Goal: Task Accomplishment & Management: Manage account settings

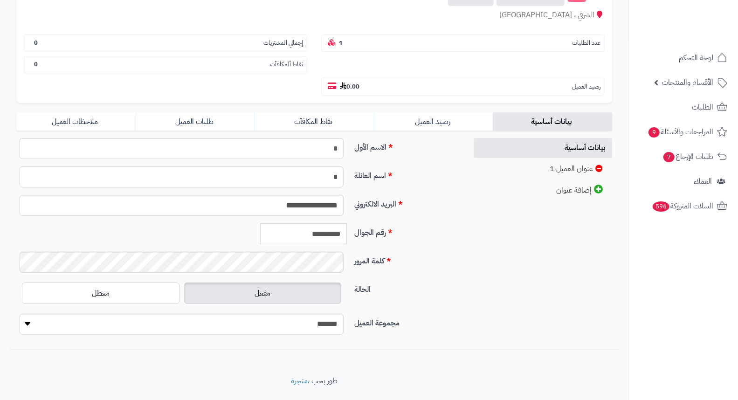
scroll to position [127, 0]
click at [695, 101] on span "الطلبات" at bounding box center [702, 107] width 21 height 13
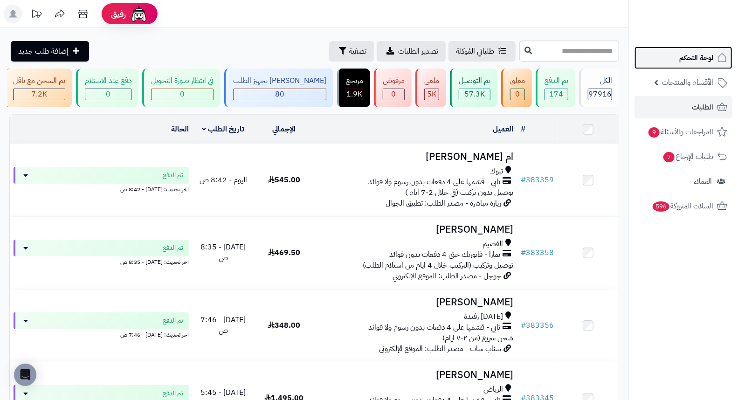
click at [664, 55] on link "لوحة التحكم" at bounding box center [684, 58] width 98 height 22
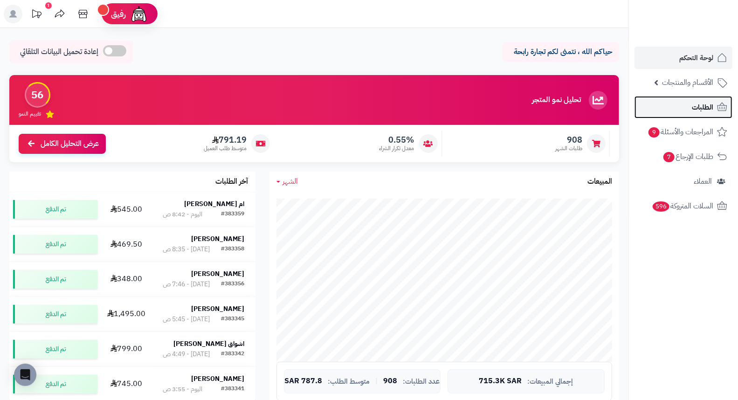
click at [694, 103] on span "الطلبات" at bounding box center [702, 107] width 21 height 13
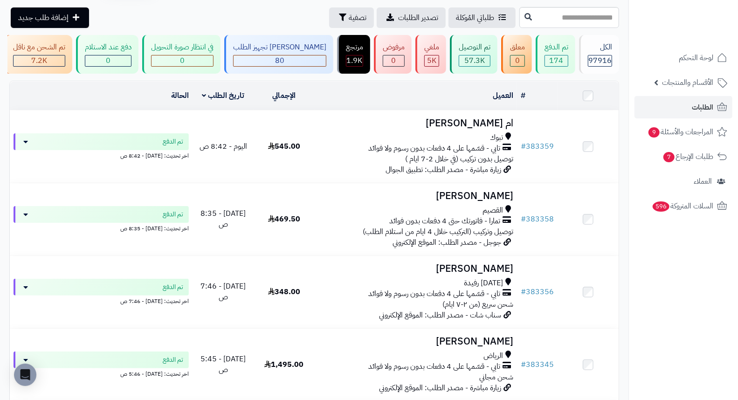
scroll to position [52, 0]
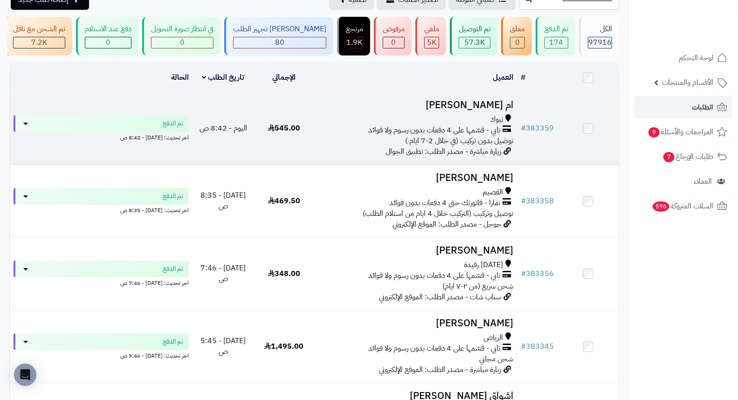
click at [483, 109] on h3 "ام [PERSON_NAME]" at bounding box center [415, 105] width 195 height 11
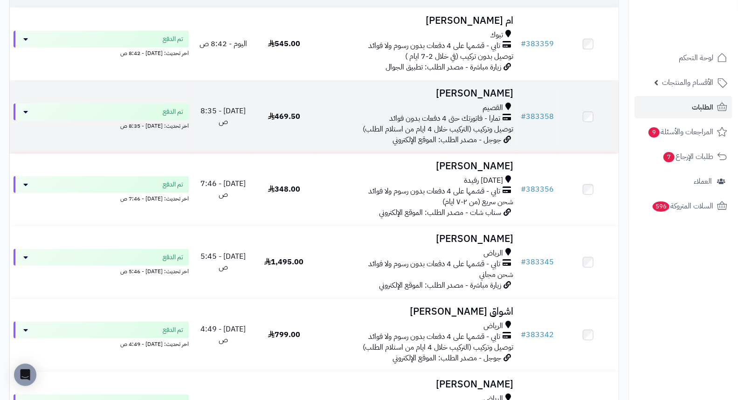
scroll to position [155, 0]
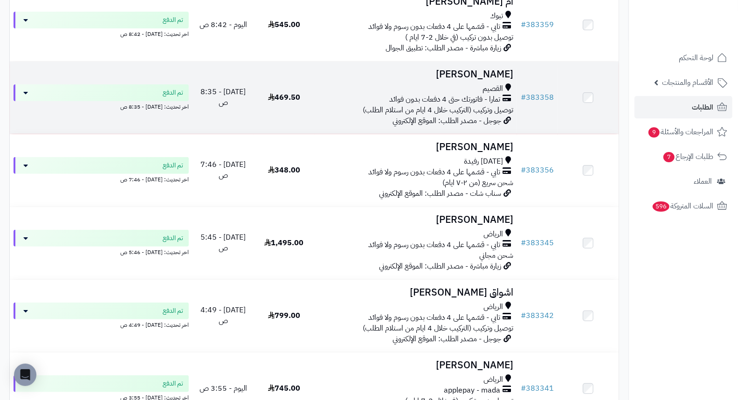
click at [505, 77] on h3 "[PERSON_NAME]" at bounding box center [415, 74] width 195 height 11
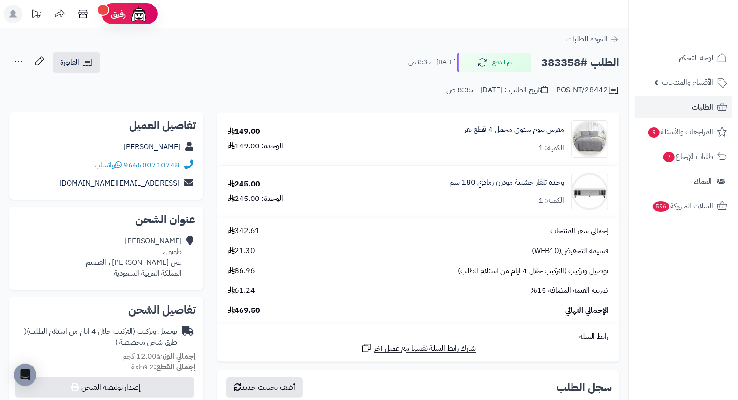
drag, startPoint x: 367, startPoint y: 72, endPoint x: 348, endPoint y: 56, distance: 24.5
click at [348, 56] on div "الطلب #383358 تم الدفع اليوم - 8:35 ص الفاتورة طباعة الفاتورة إرسال الفاتورة إل…" at bounding box center [314, 63] width 610 height 22
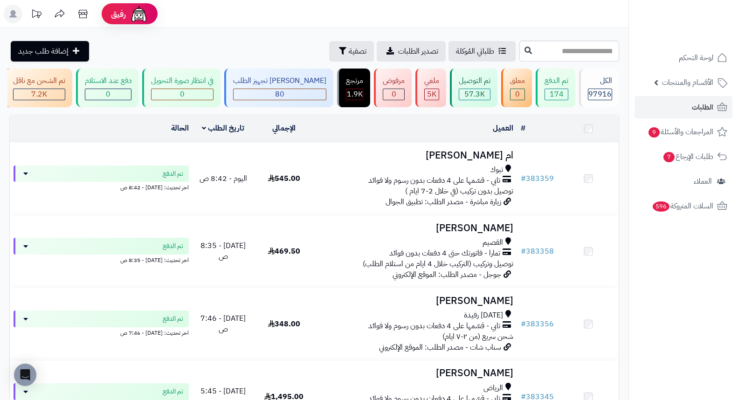
scroll to position [155, 0]
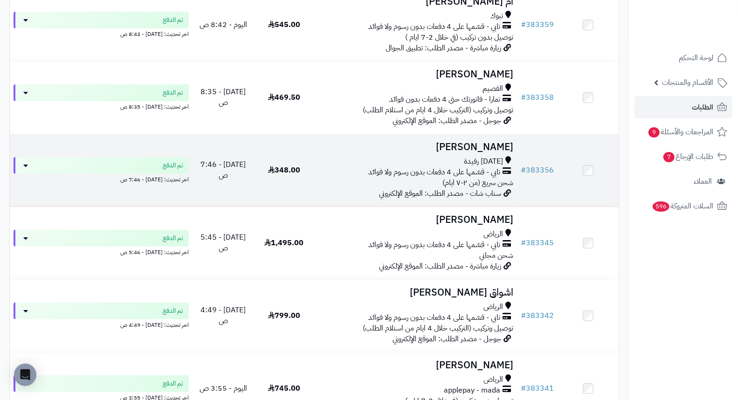
click at [504, 152] on h3 "منيرة القحطاني" at bounding box center [415, 147] width 195 height 11
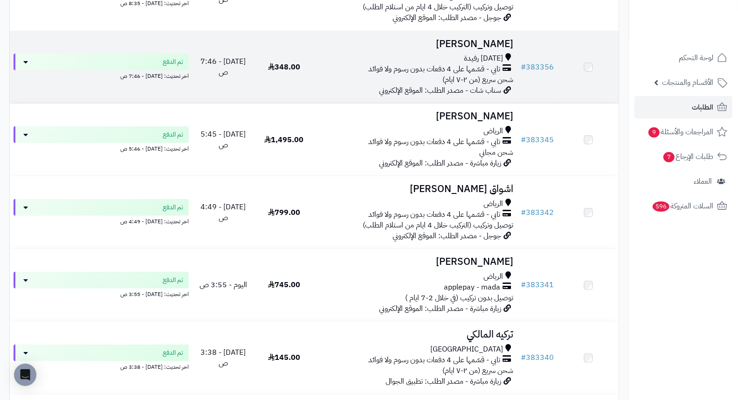
scroll to position [259, 0]
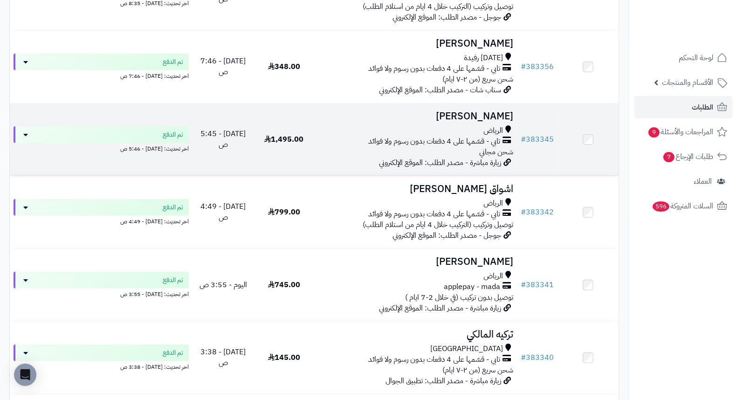
click at [479, 122] on h3 "[PERSON_NAME]" at bounding box center [415, 116] width 195 height 11
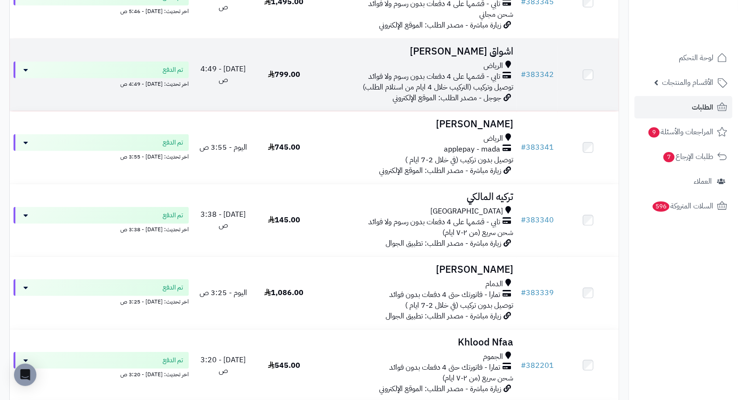
scroll to position [414, 0]
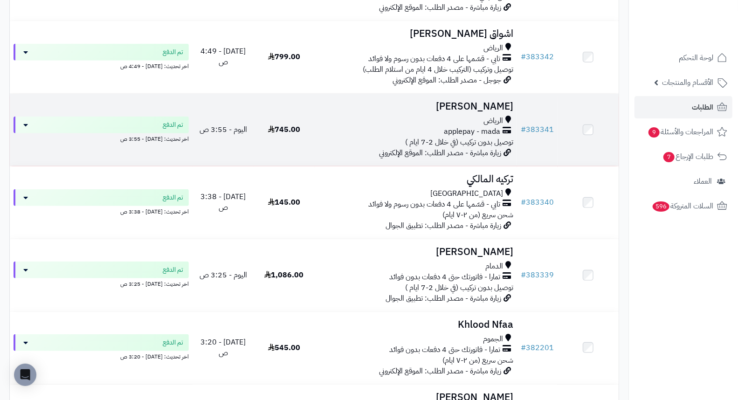
click at [495, 109] on h3 "[PERSON_NAME]" at bounding box center [415, 106] width 195 height 11
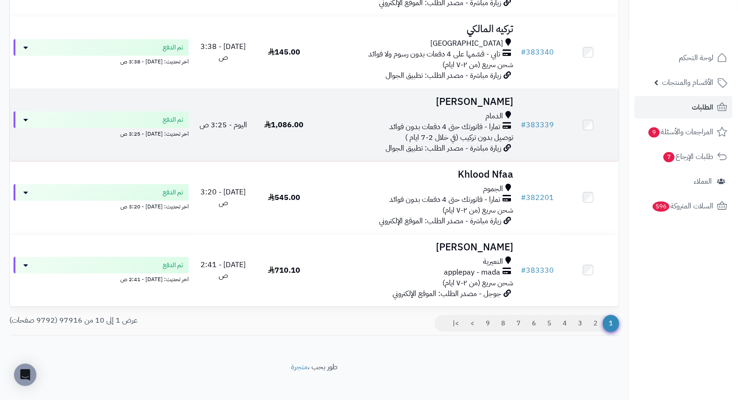
scroll to position [570, 0]
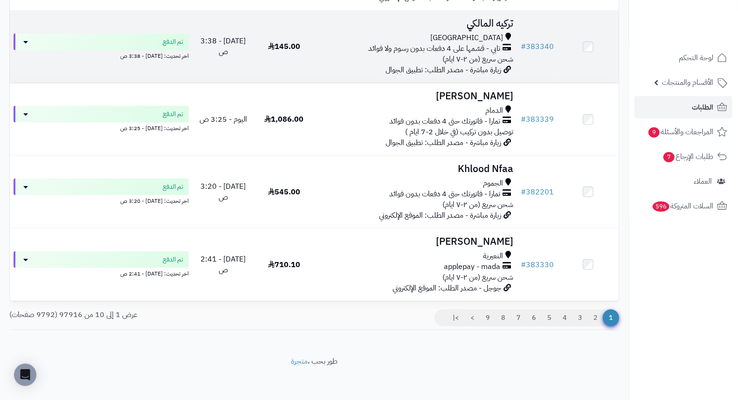
click at [488, 28] on h3 "تركيه المالكي" at bounding box center [415, 23] width 195 height 11
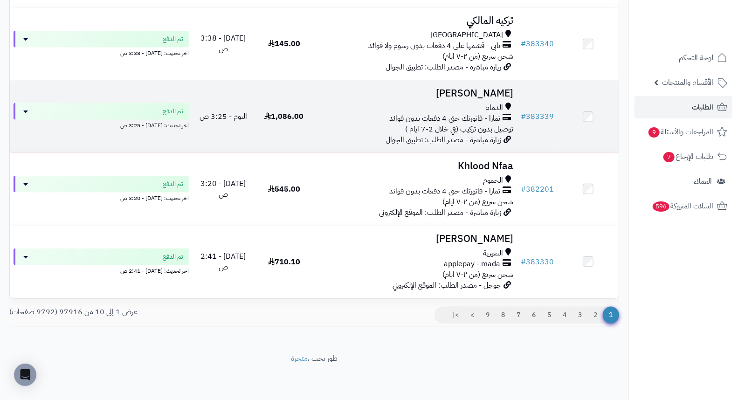
scroll to position [579, 0]
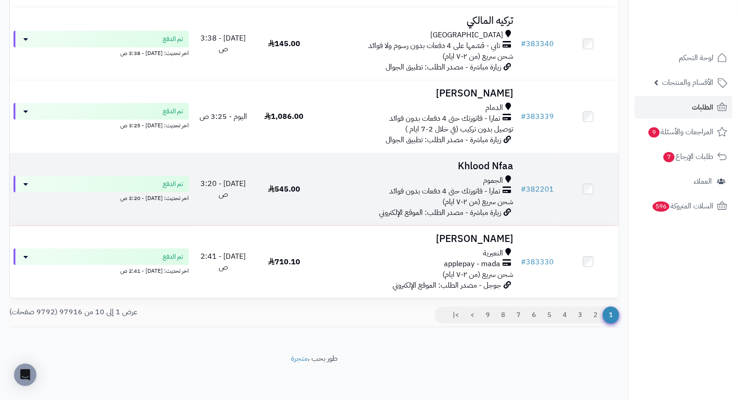
click at [502, 165] on h3 "Khlood Nfaa" at bounding box center [415, 166] width 195 height 11
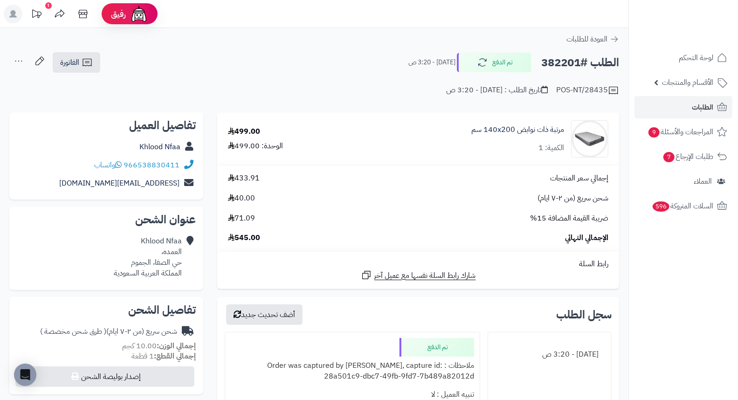
drag, startPoint x: 379, startPoint y: 72, endPoint x: 358, endPoint y: 56, distance: 26.7
click at [358, 56] on div "الطلب #382201 تم الدفع اليوم - 3:20 ص الفاتورة طباعة الفاتورة إرسال الفاتورة إل…" at bounding box center [314, 63] width 610 height 22
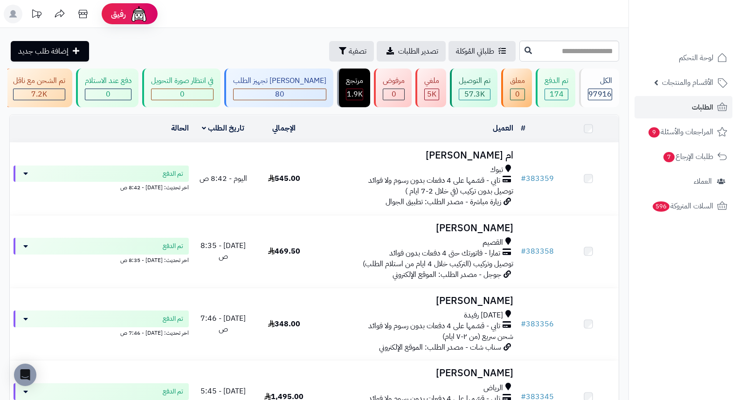
scroll to position [579, 0]
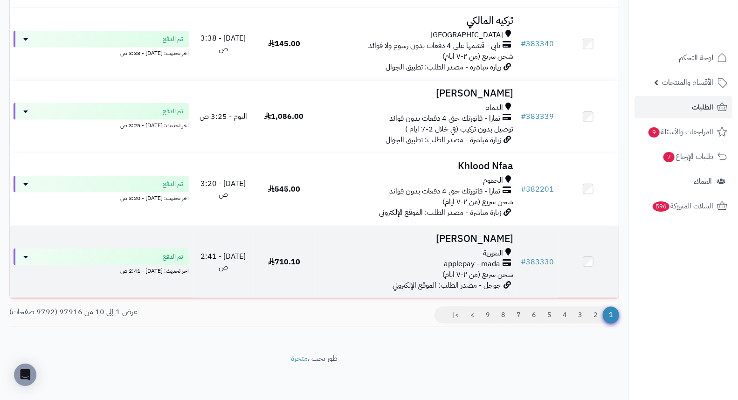
click at [513, 235] on h3 "[PERSON_NAME]" at bounding box center [415, 239] width 195 height 11
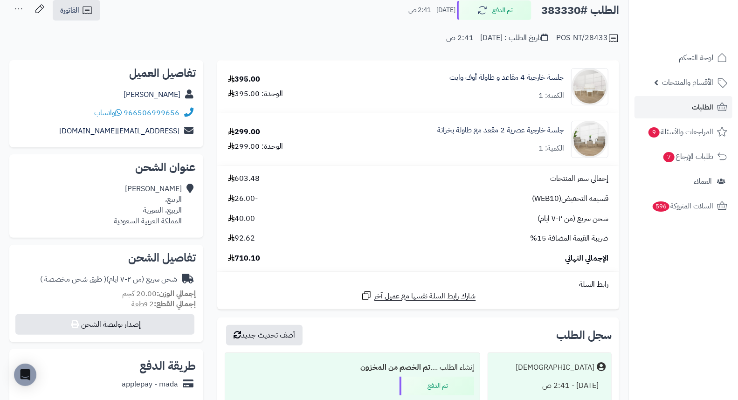
scroll to position [52, 0]
drag, startPoint x: 324, startPoint y: 32, endPoint x: 319, endPoint y: 33, distance: 4.8
click at [319, 33] on div "POS-NT/28433 تاريخ الطلب : [DATE] - 2:41 ص" at bounding box center [314, 33] width 610 height 22
drag, startPoint x: 375, startPoint y: 36, endPoint x: 368, endPoint y: 24, distance: 13.6
click at [368, 24] on div "POS-NT/28433 تاريخ الطلب : [DATE] - 2:41 ص" at bounding box center [314, 33] width 610 height 22
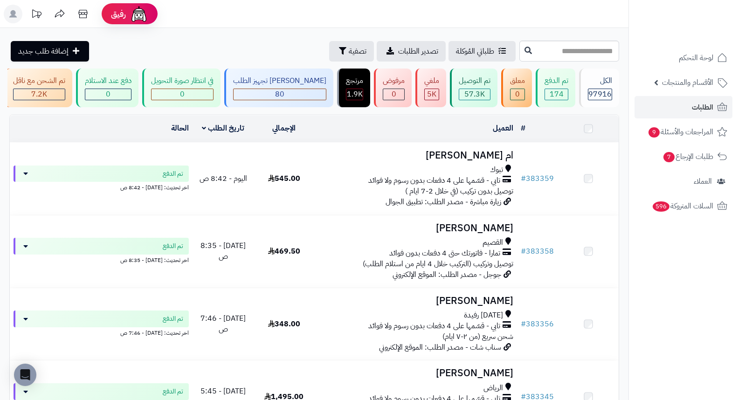
scroll to position [579, 0]
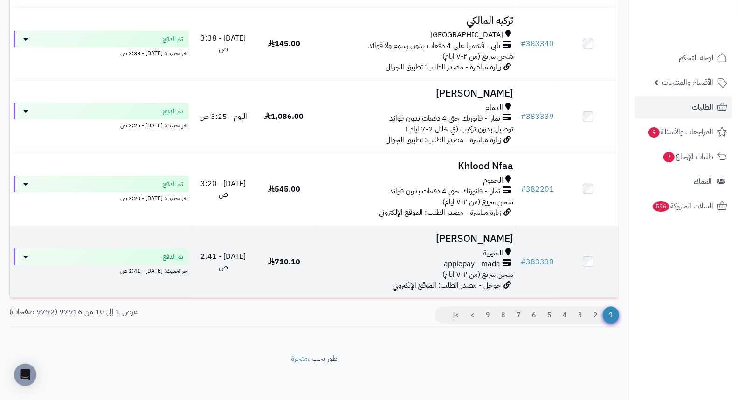
click at [502, 242] on h3 "Rif Mahdi" at bounding box center [415, 239] width 195 height 11
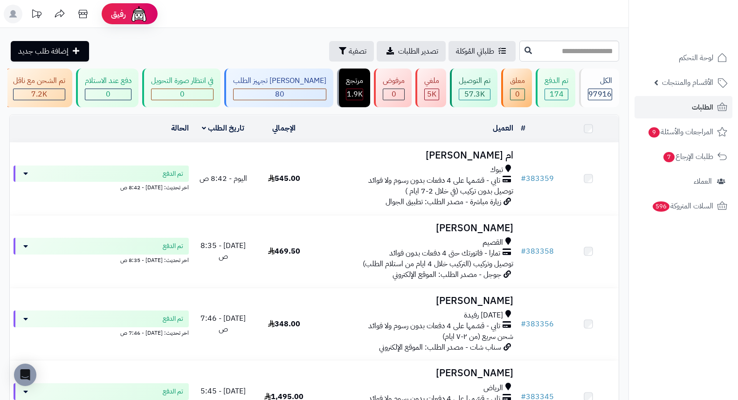
scroll to position [579, 0]
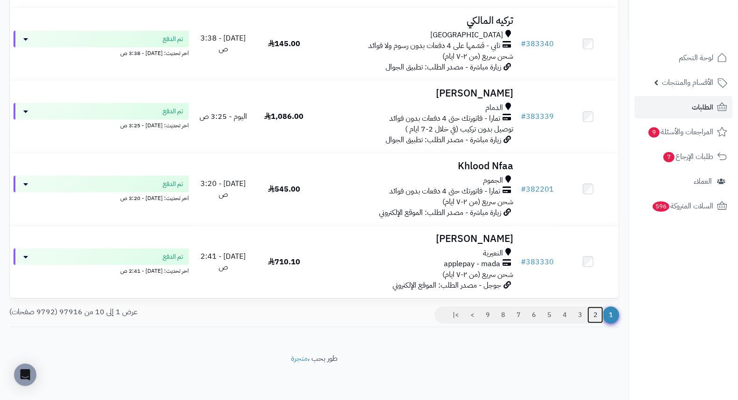
click at [594, 315] on link "2" at bounding box center [595, 315] width 16 height 17
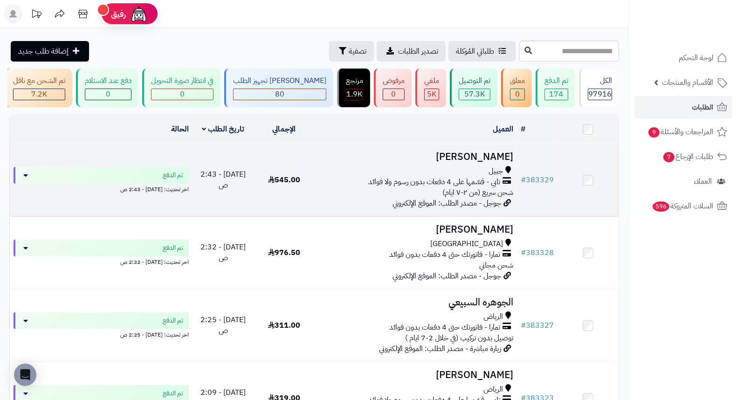
click at [483, 162] on h3 "سامي ال هاشم" at bounding box center [415, 157] width 195 height 11
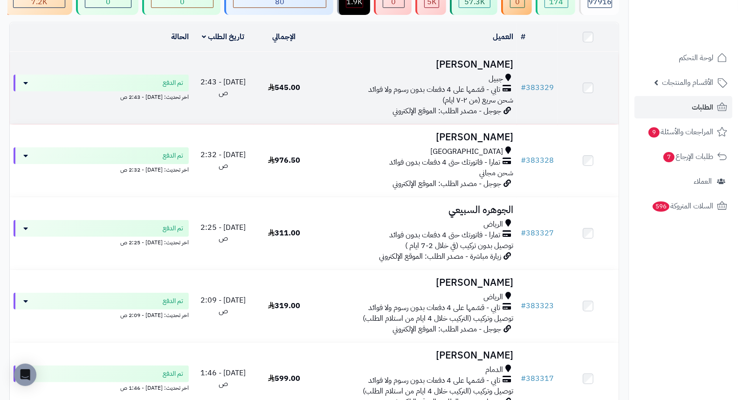
scroll to position [104, 0]
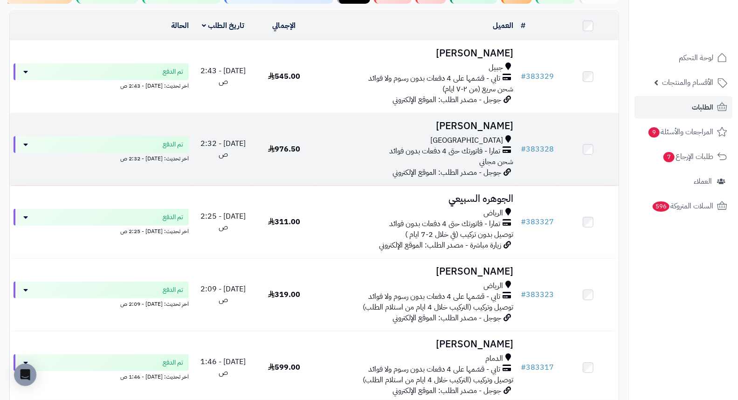
click at [504, 131] on h3 "[PERSON_NAME]" at bounding box center [415, 126] width 195 height 11
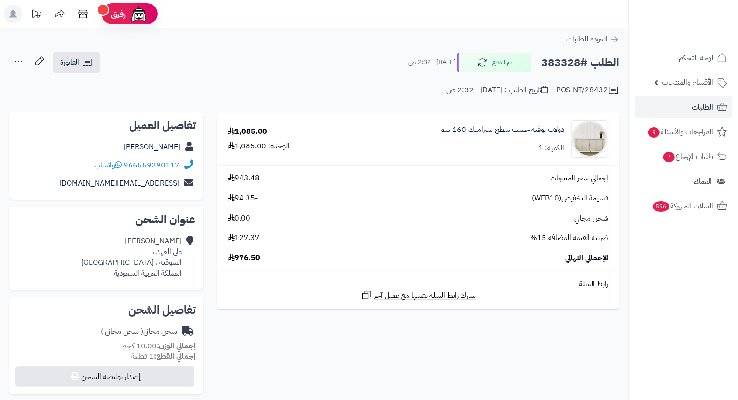
drag, startPoint x: 373, startPoint y: 71, endPoint x: 372, endPoint y: 66, distance: 5.5
click at [372, 66] on div "الطلب #383328 تم الدفع اليوم - 2:32 ص الفاتورة طباعة الفاتورة إرسال الفاتورة إل…" at bounding box center [314, 63] width 610 height 22
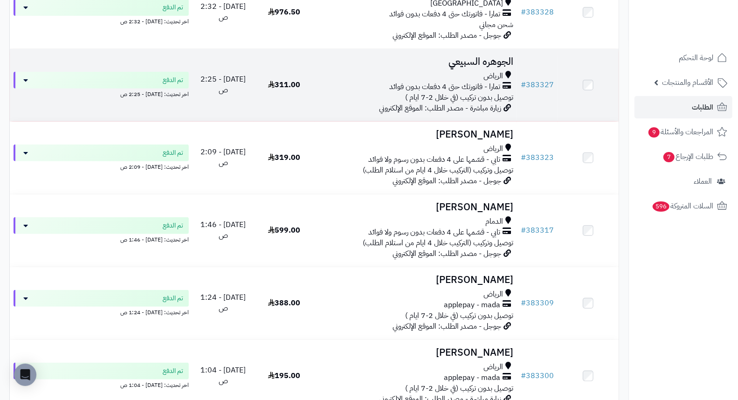
scroll to position [259, 0]
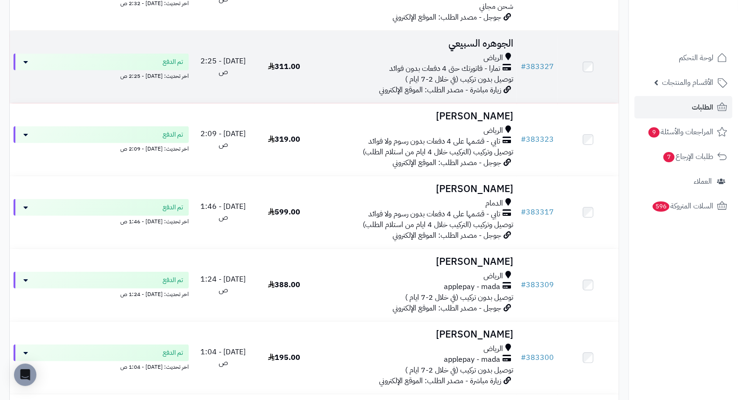
click at [487, 47] on h3 "الجوهره السبيعي" at bounding box center [415, 43] width 195 height 11
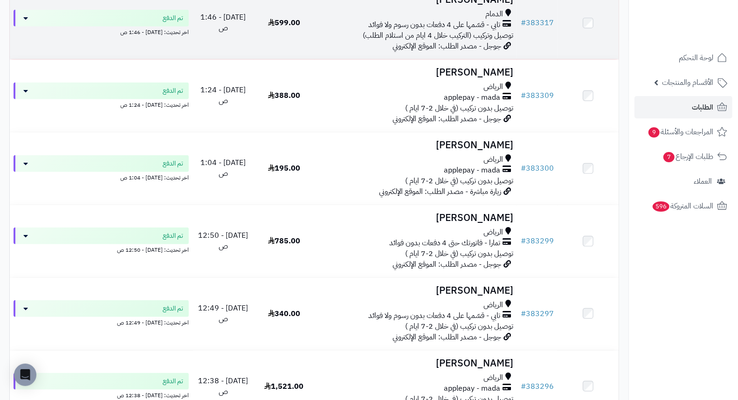
scroll to position [466, 0]
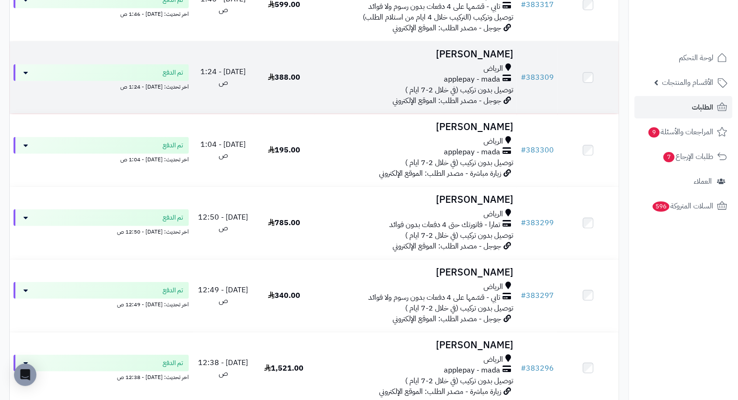
click at [504, 60] on h3 "Faris Alharbi" at bounding box center [415, 54] width 195 height 11
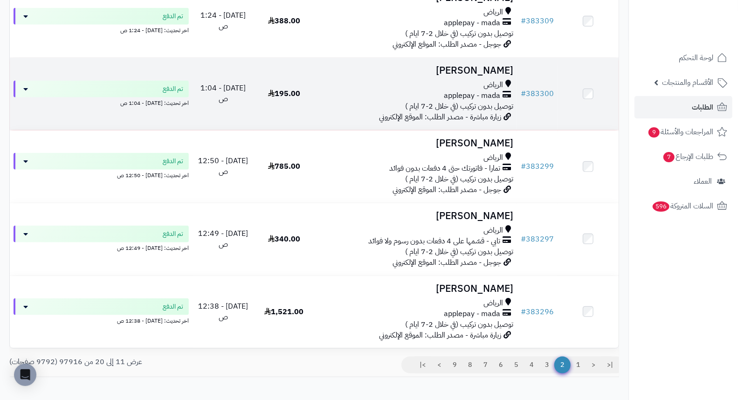
scroll to position [579, 0]
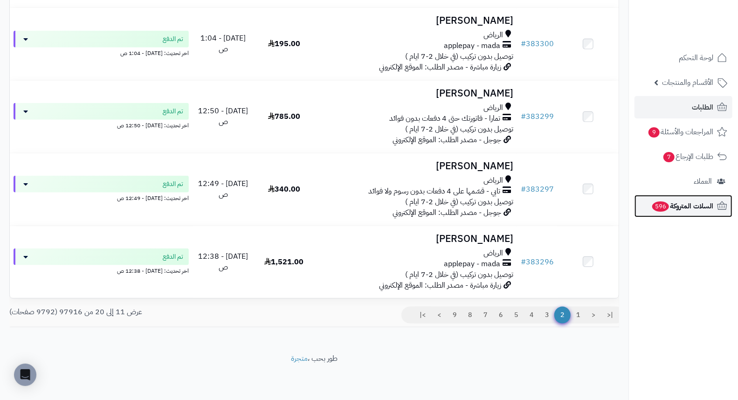
click at [687, 207] on span "السلات المتروكة 596" at bounding box center [682, 206] width 62 height 13
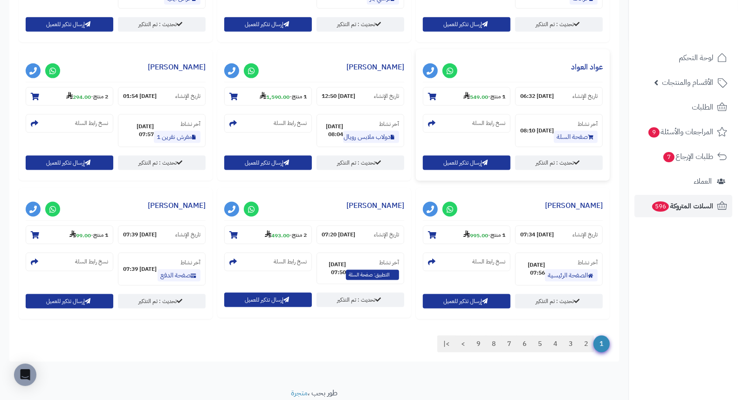
scroll to position [796, 0]
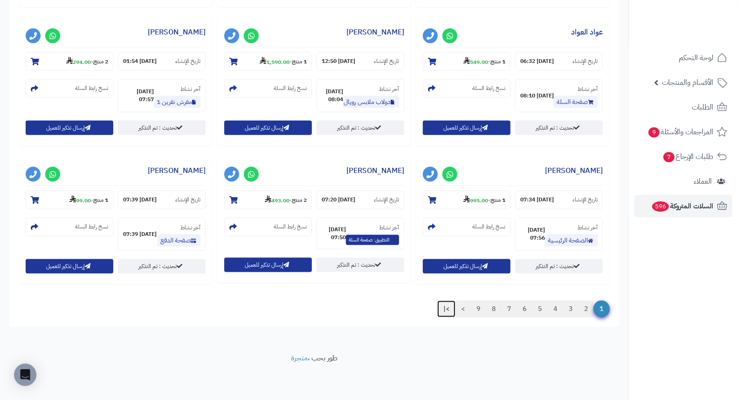
click at [441, 310] on link ">|" at bounding box center [446, 309] width 18 height 17
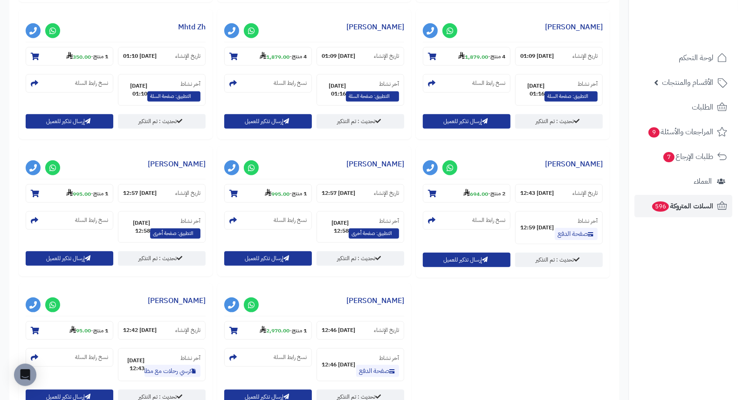
scroll to position [518, 0]
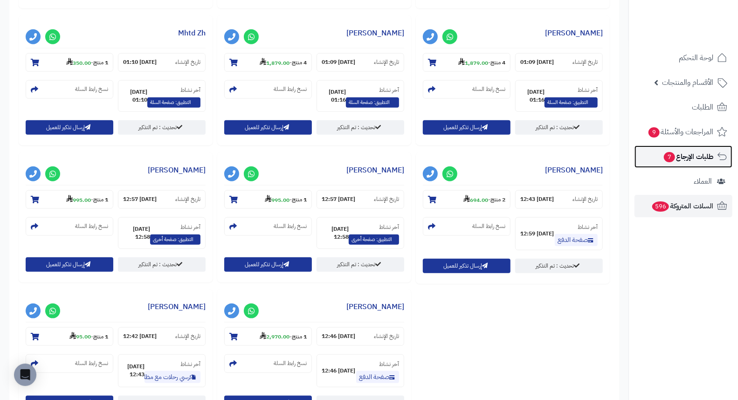
click at [682, 156] on span "طلبات الإرجاع 7" at bounding box center [688, 156] width 50 height 13
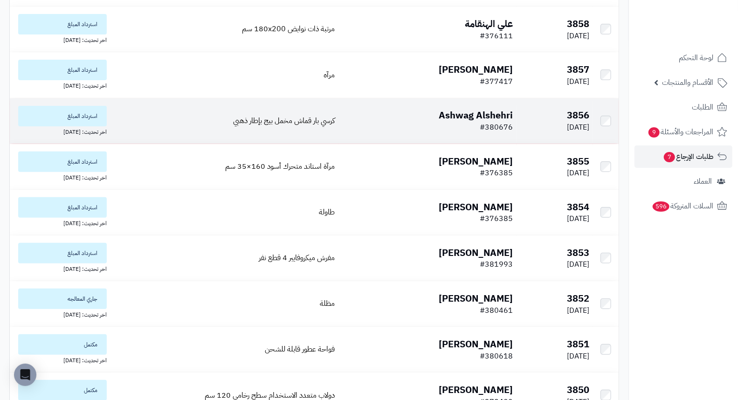
scroll to position [207, 0]
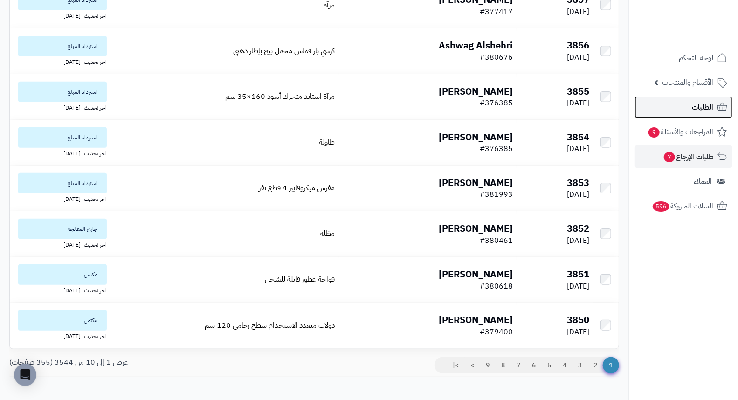
click at [689, 100] on link "الطلبات" at bounding box center [684, 107] width 98 height 22
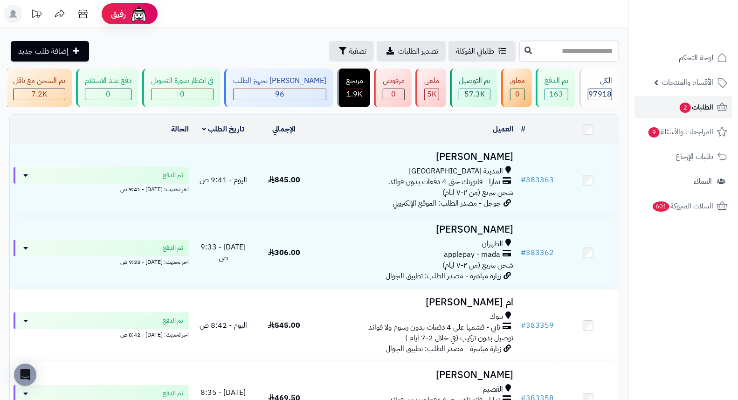
click at [692, 112] on span "الطلبات 2" at bounding box center [696, 107] width 35 height 13
click at [329, 56] on button "تصفية" at bounding box center [351, 51] width 45 height 21
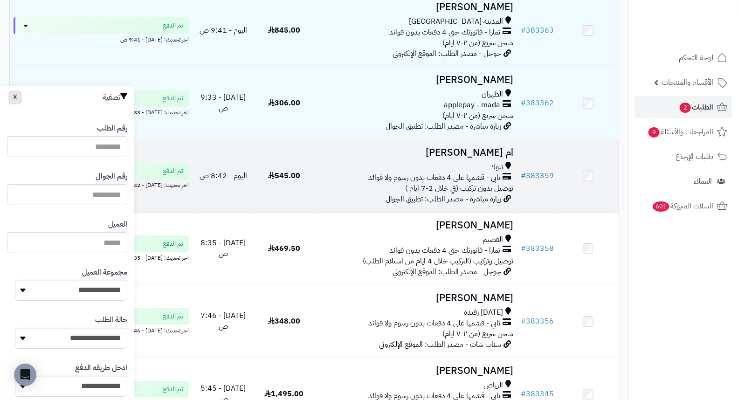
scroll to position [155, 0]
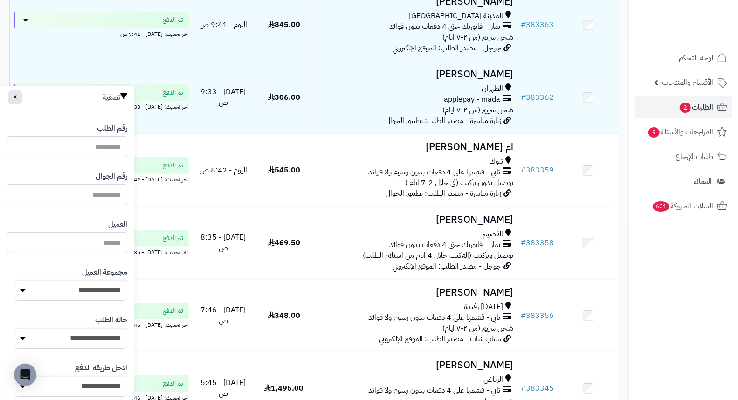
paste input "*********"
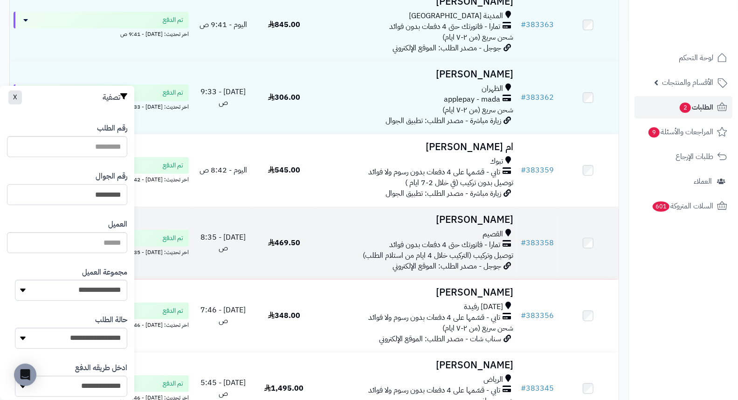
type input "*********"
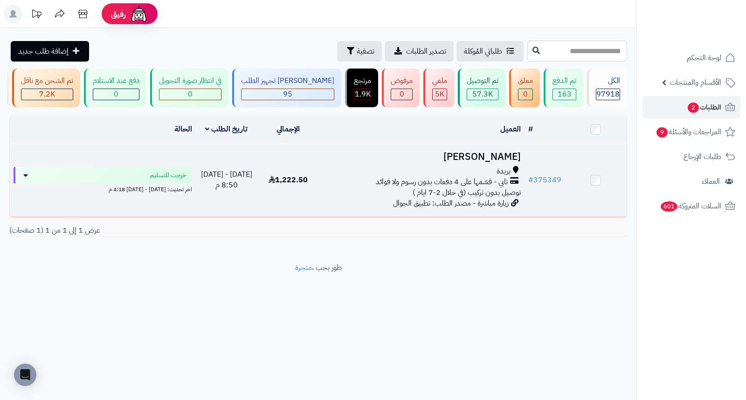
click at [513, 162] on h3 "نوره سعد" at bounding box center [422, 157] width 198 height 11
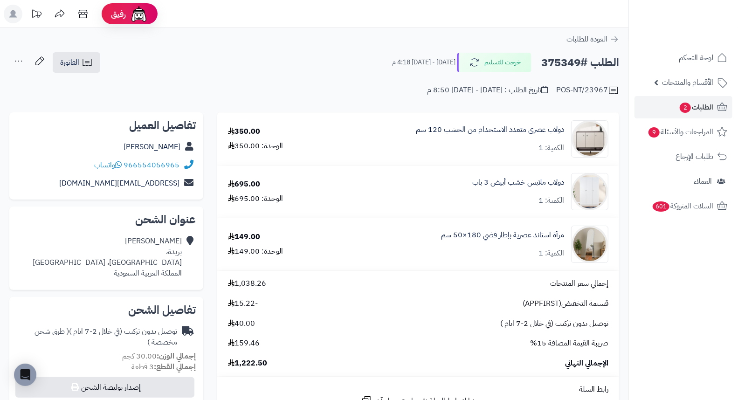
click at [566, 61] on h2 "الطلب #375349" at bounding box center [580, 62] width 78 height 19
copy h2 "375349"
click at [698, 108] on span "الطلبات 2" at bounding box center [696, 107] width 35 height 13
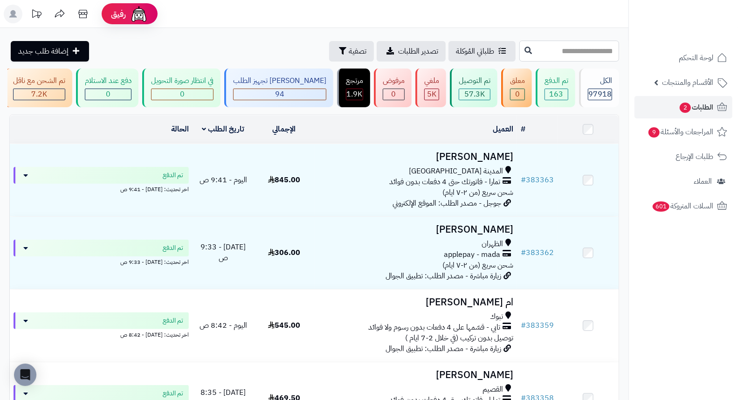
paste input "******"
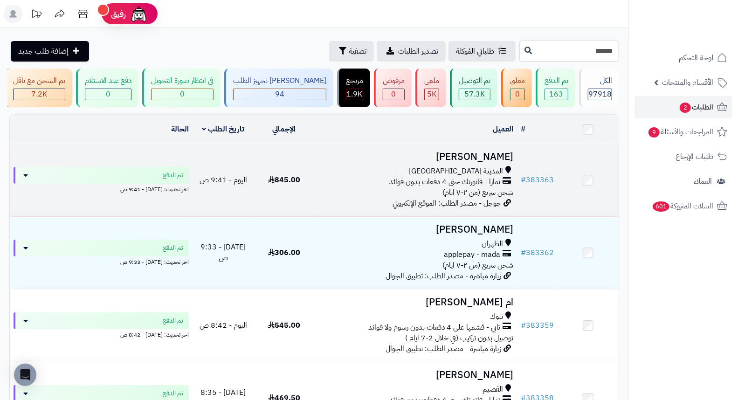
type input "******"
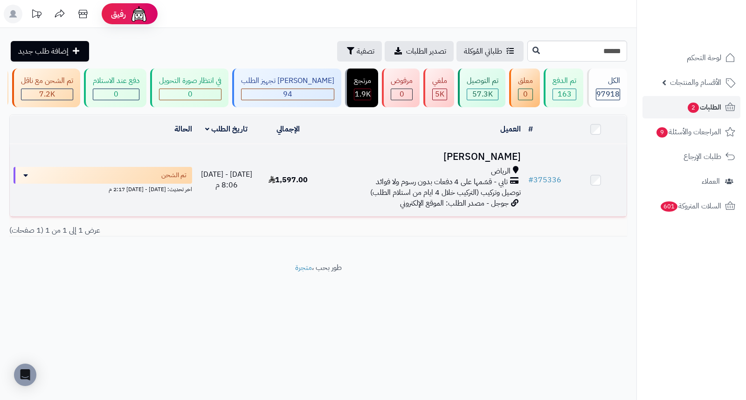
click at [516, 162] on h3 "[PERSON_NAME]" at bounding box center [422, 157] width 198 height 11
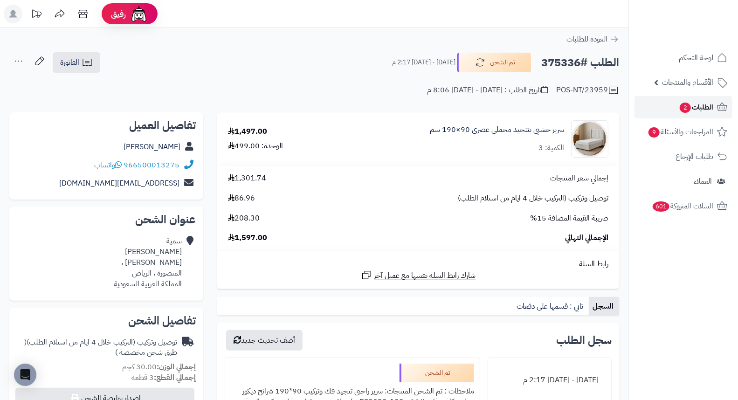
click at [692, 106] on span "الطلبات 2" at bounding box center [696, 107] width 35 height 13
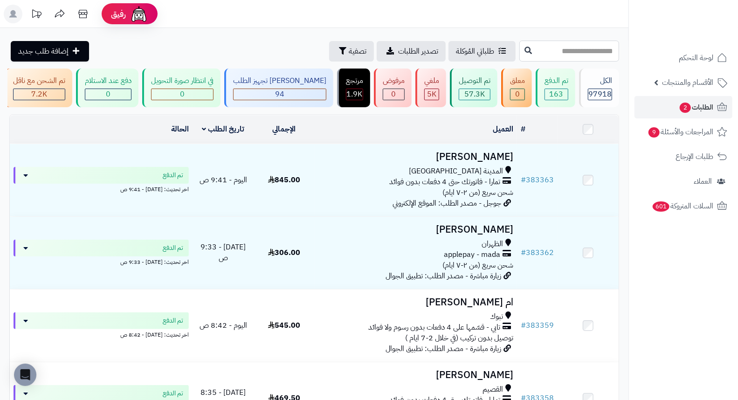
paste input "******"
type input "******"
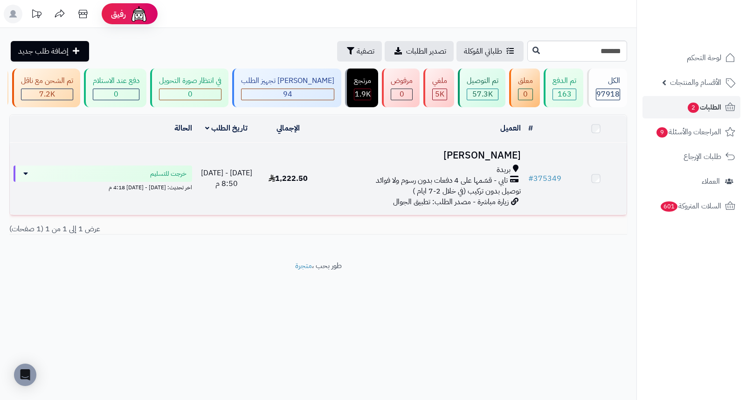
click at [520, 161] on h3 "نوره سعد" at bounding box center [422, 155] width 198 height 11
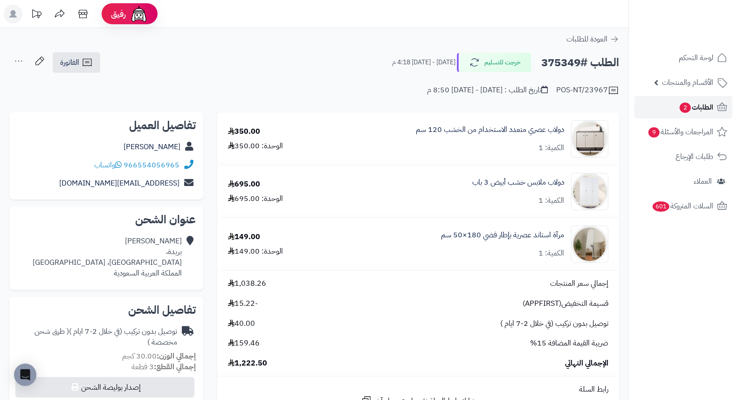
click at [698, 103] on span "الطلبات 2" at bounding box center [696, 107] width 35 height 13
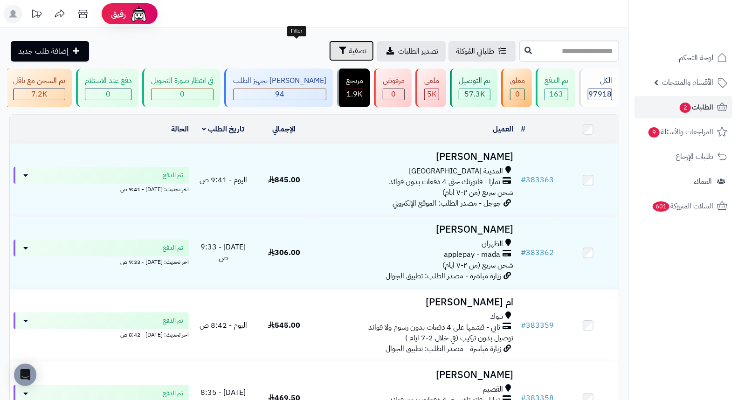
click at [349, 46] on span "تصفية" at bounding box center [358, 50] width 18 height 11
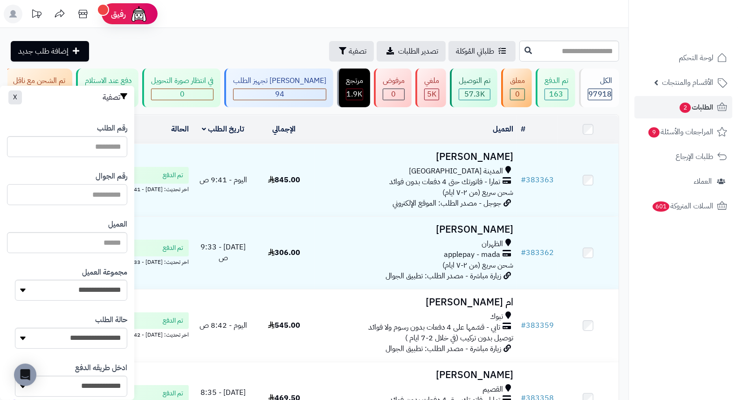
drag, startPoint x: 95, startPoint y: 196, endPoint x: 98, endPoint y: 188, distance: 9.0
click at [95, 196] on input "text" at bounding box center [67, 194] width 120 height 21
type input "*********"
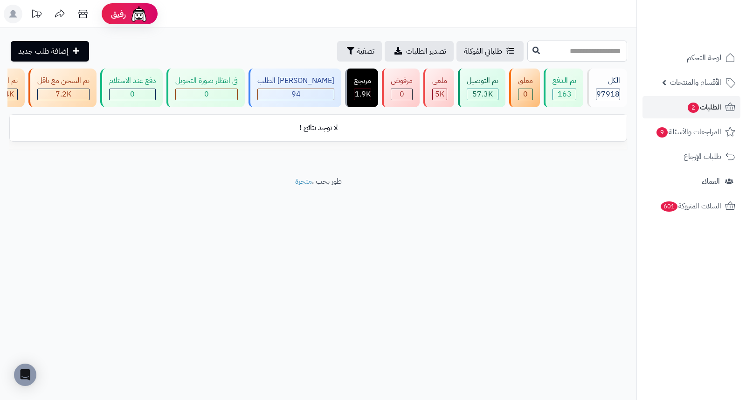
click at [527, 52] on input "text" at bounding box center [577, 51] width 100 height 21
type input "******"
click at [713, 108] on span "الطلبات 2" at bounding box center [704, 107] width 35 height 13
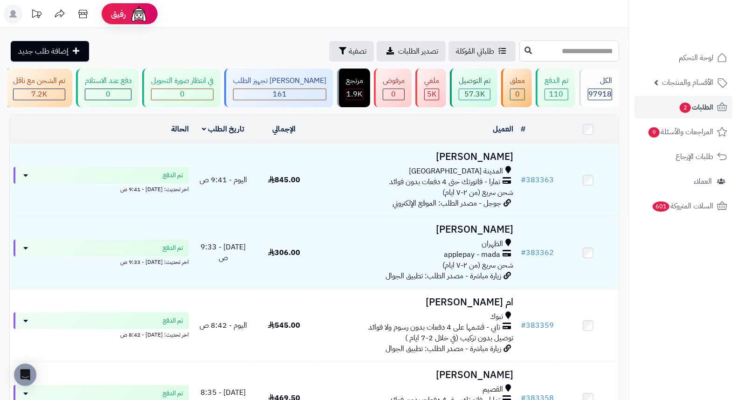
click at [588, 45] on input "text" at bounding box center [569, 51] width 100 height 21
type input "******"
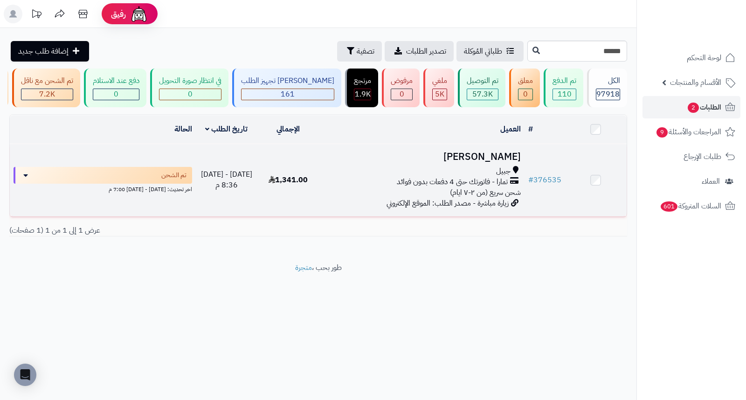
drag, startPoint x: 0, startPoint y: 0, endPoint x: 474, endPoint y: 163, distance: 501.5
click at [474, 162] on h3 "[PERSON_NAME]" at bounding box center [422, 157] width 198 height 11
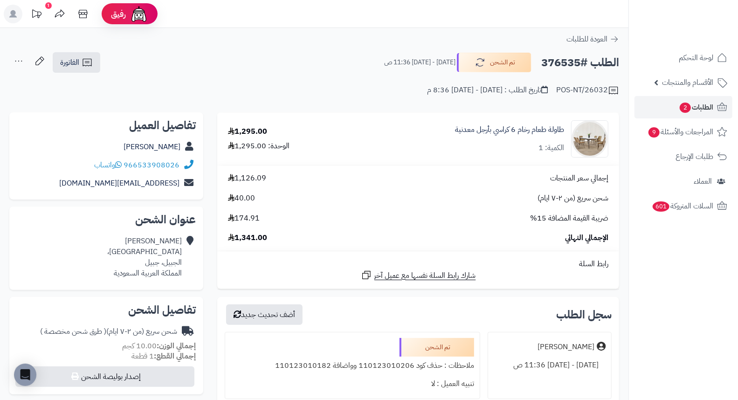
click at [568, 59] on h2 "الطلب #376535" at bounding box center [580, 62] width 78 height 19
copy h2 "376535"
click at [697, 110] on span "الطلبات 2" at bounding box center [696, 107] width 35 height 13
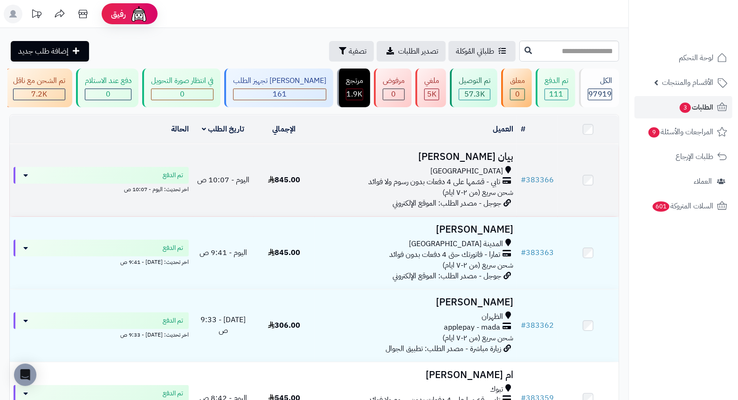
click at [476, 162] on h3 "بيان ماجد الدوسري" at bounding box center [415, 157] width 195 height 11
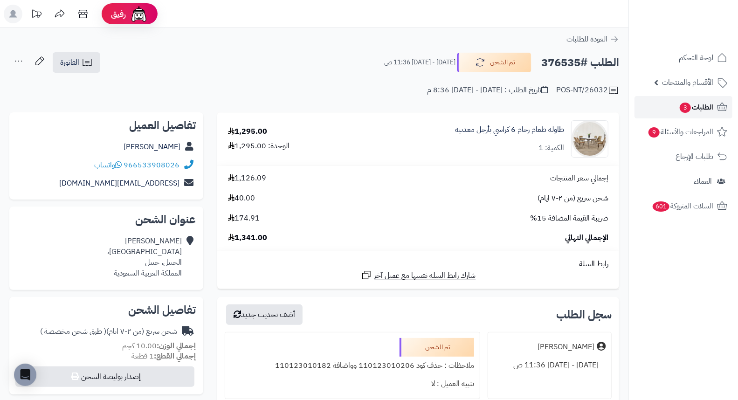
click at [690, 109] on span "الطلبات 3" at bounding box center [696, 107] width 35 height 13
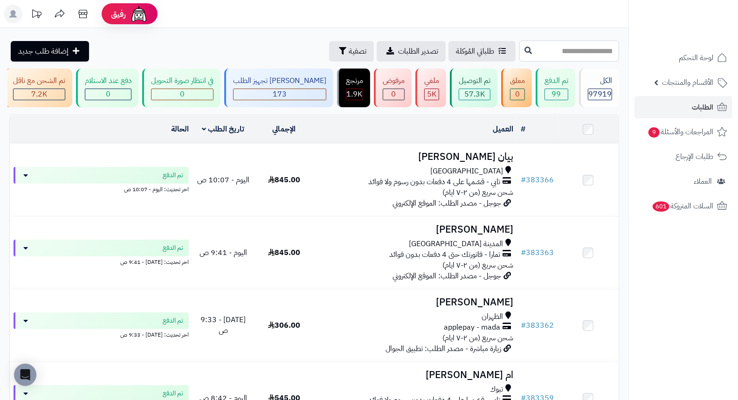
click at [595, 55] on input "text" at bounding box center [569, 51] width 100 height 21
click at [349, 50] on span "تصفية" at bounding box center [358, 50] width 18 height 11
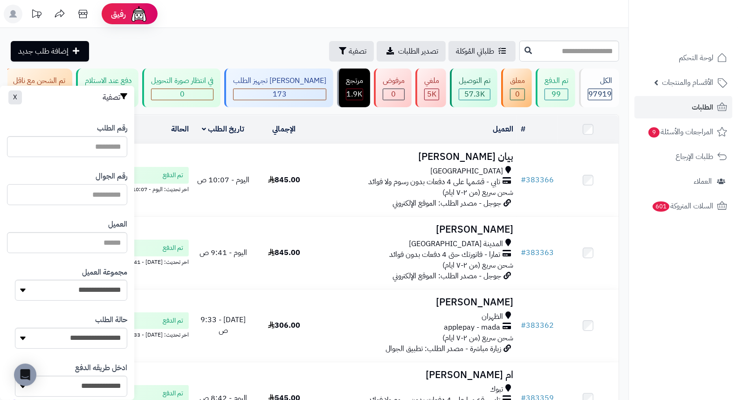
click at [106, 192] on input "text" at bounding box center [67, 194] width 120 height 21
type input "*********"
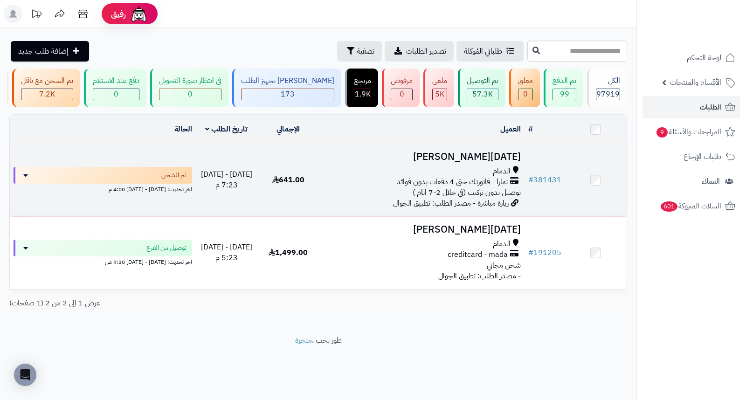
click at [478, 160] on h3 "[DATE][PERSON_NAME]" at bounding box center [422, 157] width 198 height 11
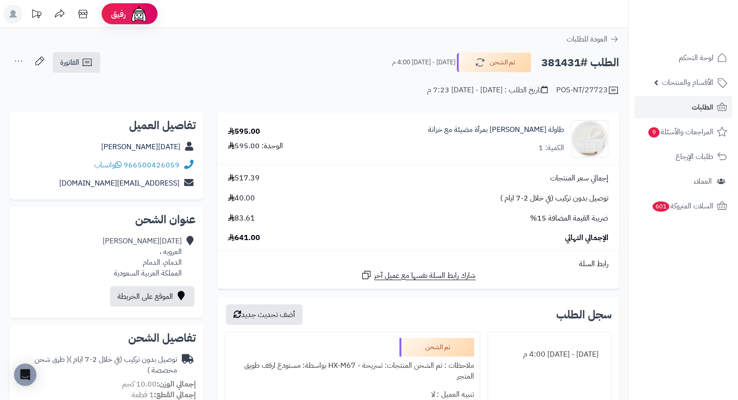
click at [556, 58] on h2 "الطلب #381431" at bounding box center [580, 62] width 78 height 19
copy h2 "381431"
click at [334, 74] on div "POS-NT/27723 تاريخ الطلب : الخميس - ٢ أكتوبر ٢٠٢٥ - 7:23 م" at bounding box center [314, 85] width 610 height 22
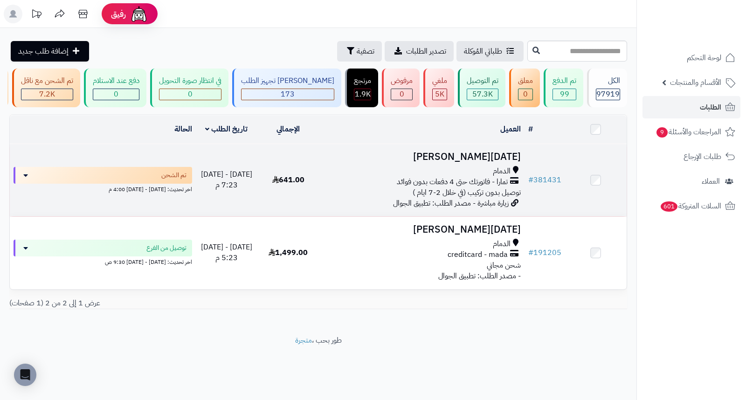
click at [499, 162] on h3 "[DATE][PERSON_NAME]" at bounding box center [422, 157] width 198 height 11
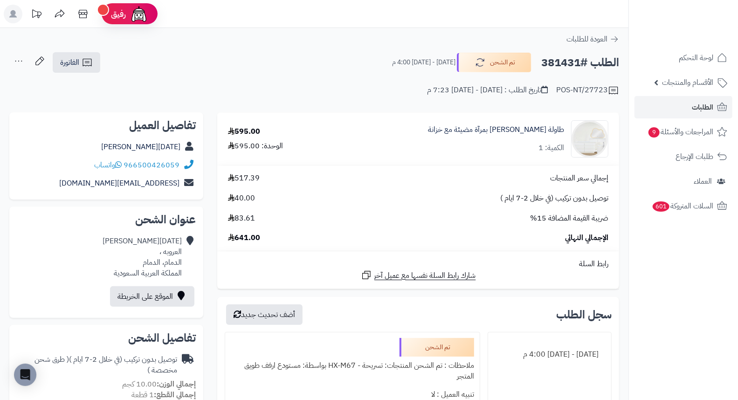
drag, startPoint x: 357, startPoint y: 104, endPoint x: 329, endPoint y: 41, distance: 68.9
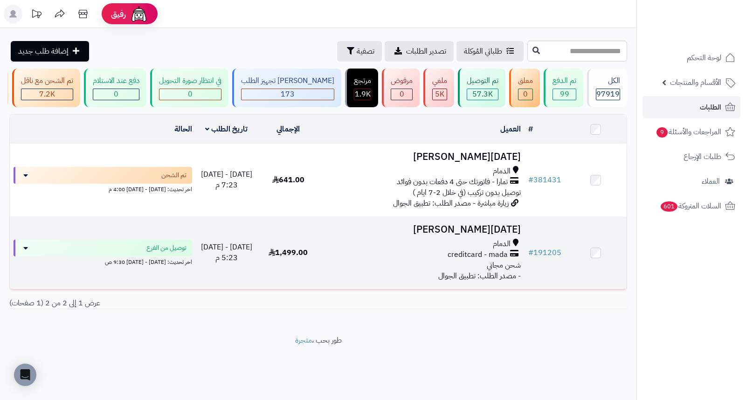
click at [511, 234] on h3 "خميس الزهراني" at bounding box center [422, 229] width 198 height 11
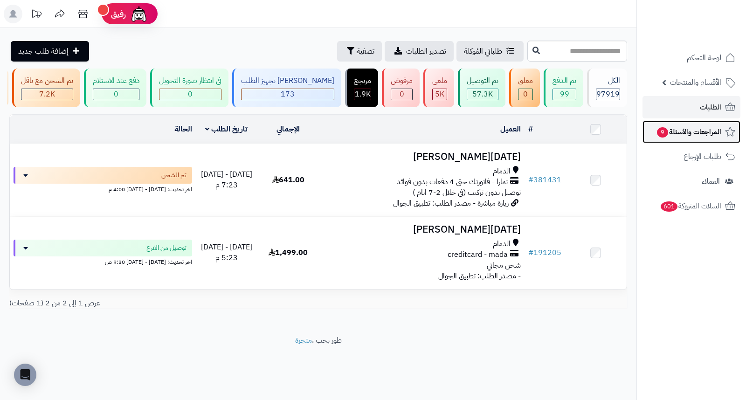
click at [683, 131] on span "المراجعات والأسئلة 9" at bounding box center [688, 131] width 65 height 13
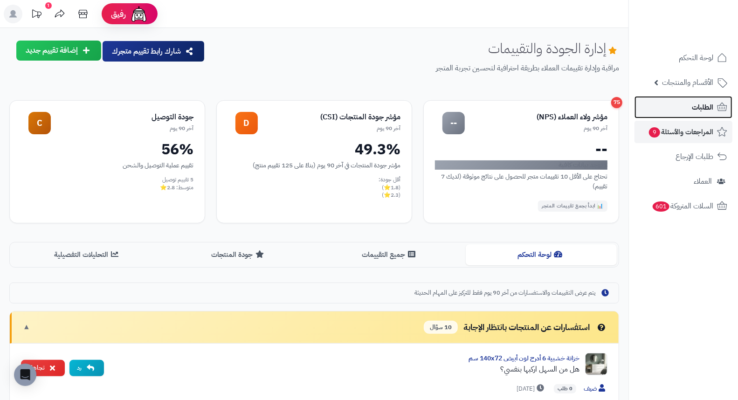
click at [689, 106] on link "الطلبات" at bounding box center [684, 107] width 98 height 22
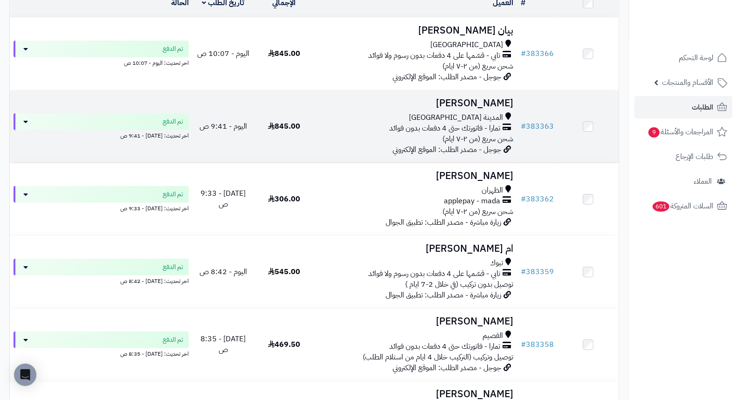
scroll to position [155, 0]
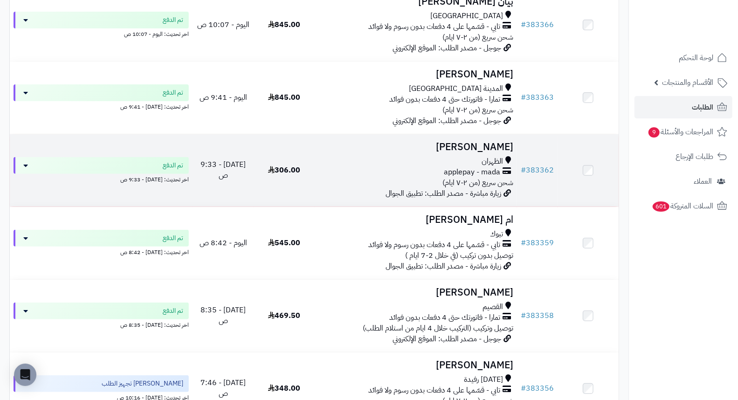
click at [495, 152] on h3 "Aseel Alkhuraim" at bounding box center [415, 147] width 195 height 11
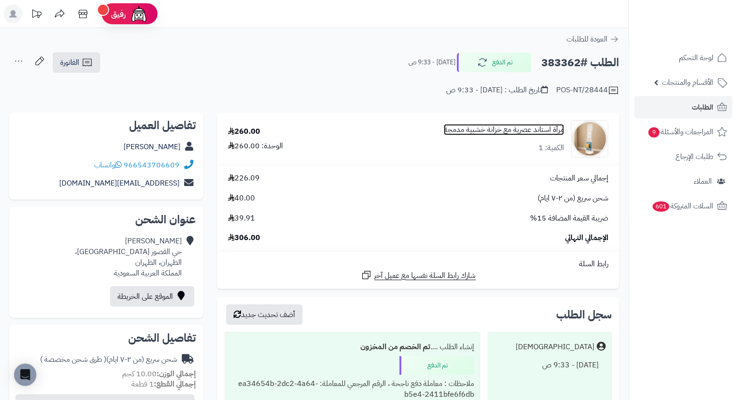
click at [490, 130] on link "مرآة استاند عصرية مع خزانة خشبية مدمجة" at bounding box center [504, 129] width 120 height 11
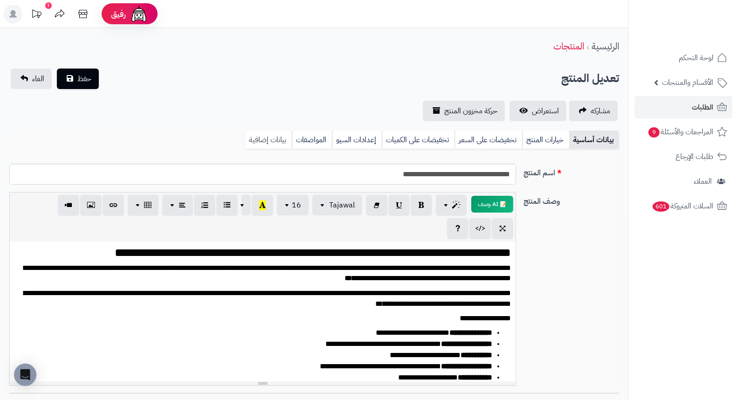
click at [273, 138] on link "بيانات إضافية" at bounding box center [268, 140] width 47 height 19
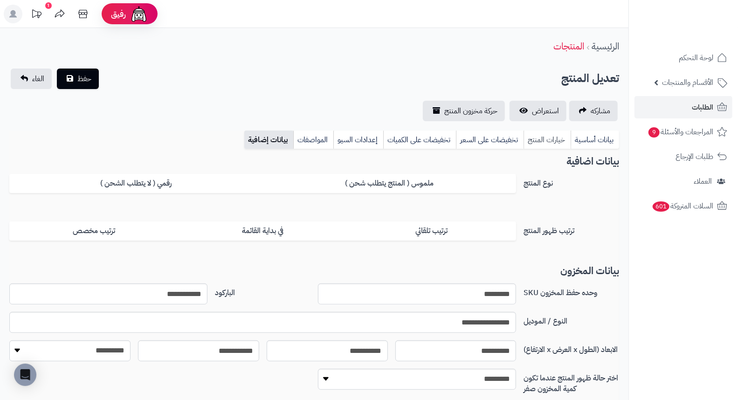
click at [556, 145] on link "خيارات المنتج" at bounding box center [547, 140] width 47 height 19
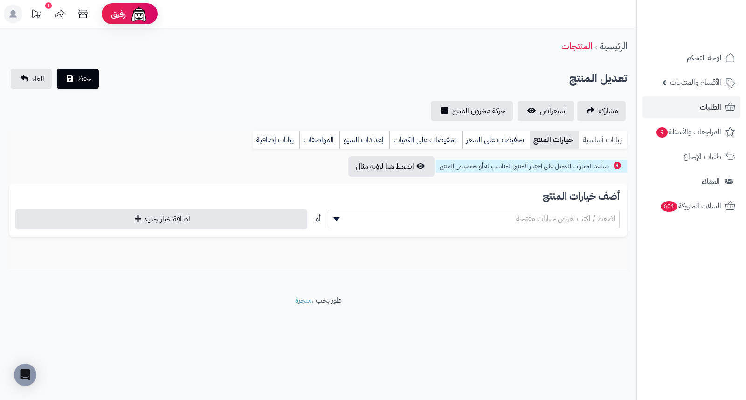
click at [603, 135] on link "بيانات أساسية" at bounding box center [603, 140] width 48 height 19
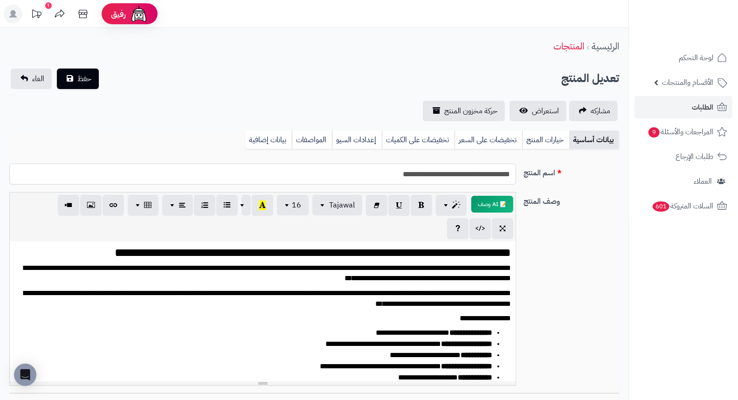
click at [437, 177] on input "**********" at bounding box center [262, 174] width 507 height 21
click at [686, 107] on link "الطلبات" at bounding box center [684, 107] width 98 height 22
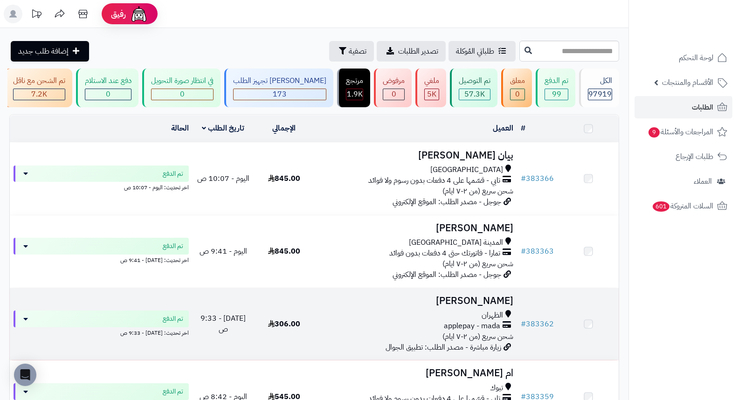
scroll to position [104, 0]
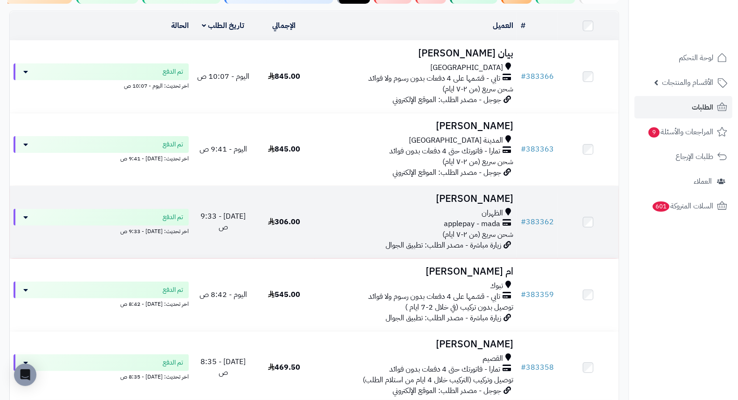
click at [509, 204] on h3 "Aseel Alkhuraim" at bounding box center [415, 198] width 195 height 11
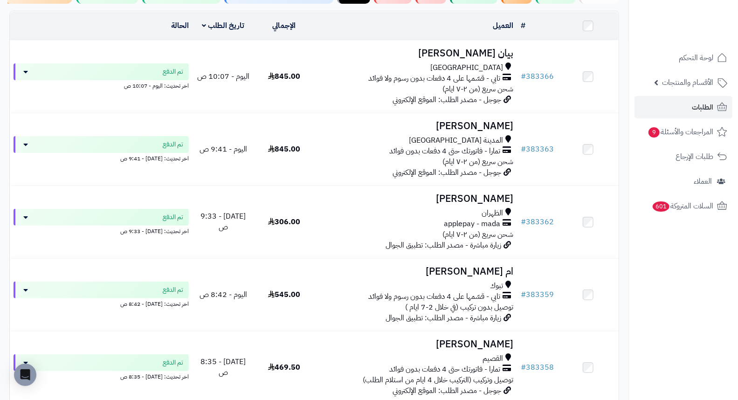
scroll to position [104, 0]
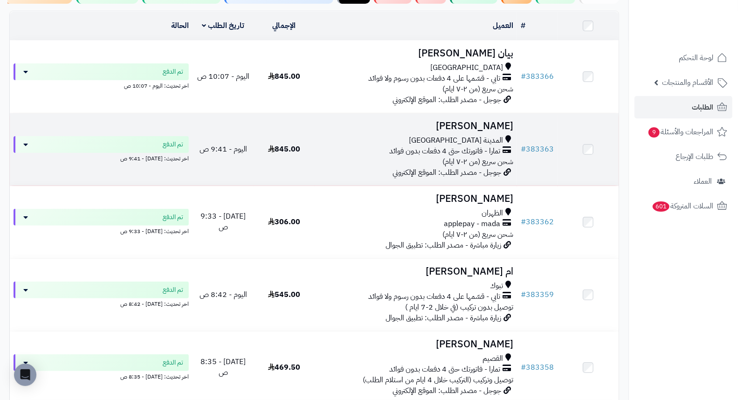
click at [492, 131] on h3 "خالد الحازمي" at bounding box center [415, 126] width 195 height 11
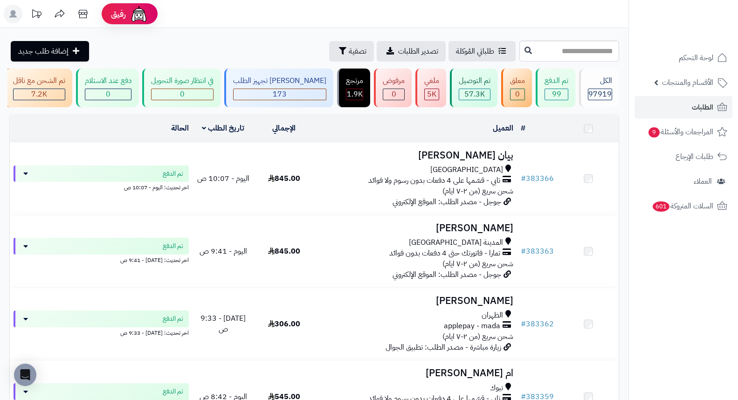
scroll to position [104, 0]
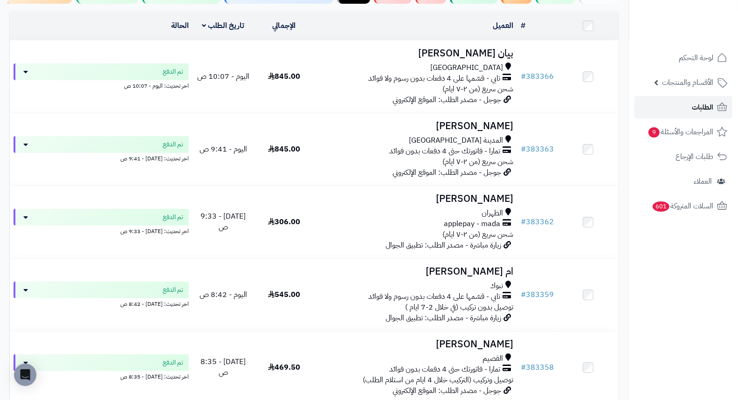
click at [697, 101] on span "الطلبات" at bounding box center [702, 107] width 21 height 13
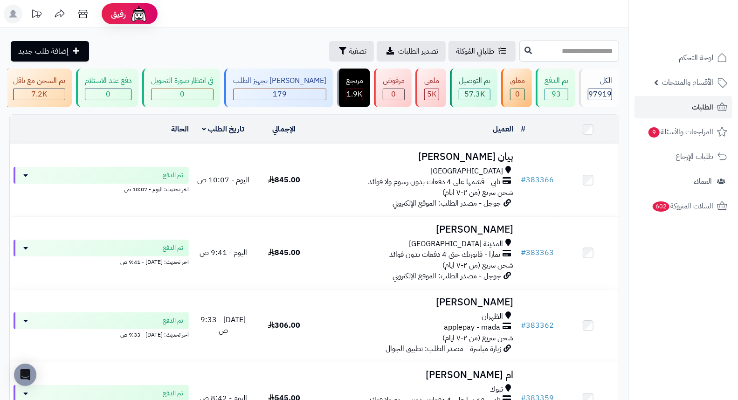
paste input "******"
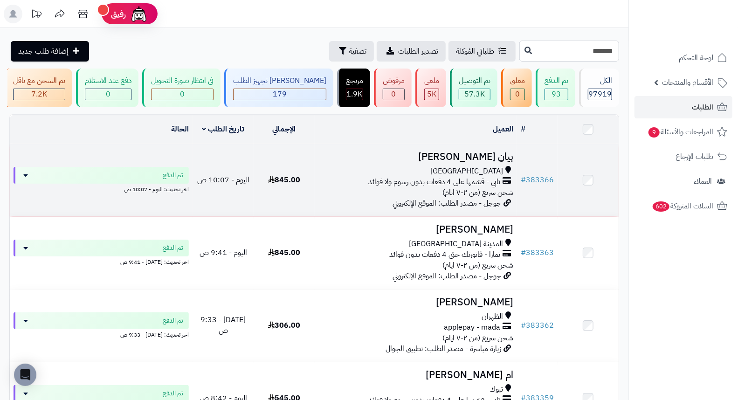
type input "******"
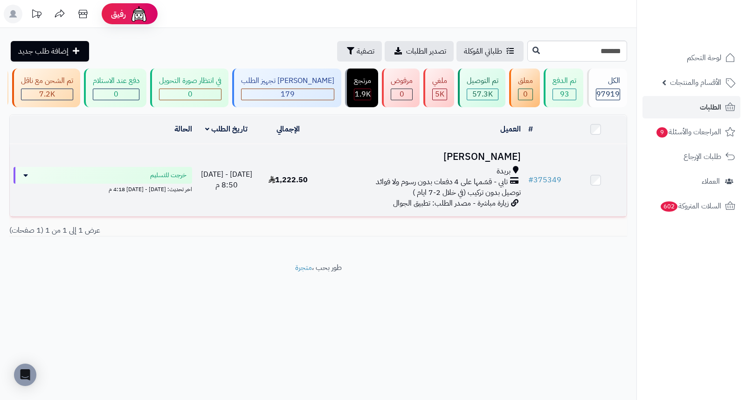
click at [521, 162] on h3 "[PERSON_NAME]" at bounding box center [422, 157] width 198 height 11
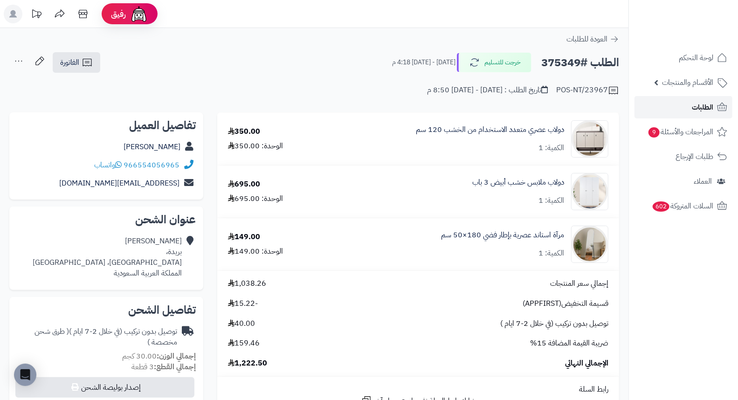
click at [696, 108] on span "الطلبات" at bounding box center [702, 107] width 21 height 13
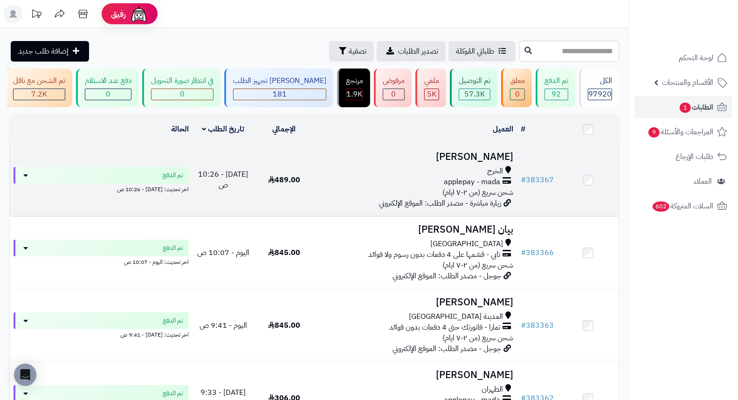
click at [461, 162] on h3 "[PERSON_NAME]" at bounding box center [415, 157] width 195 height 11
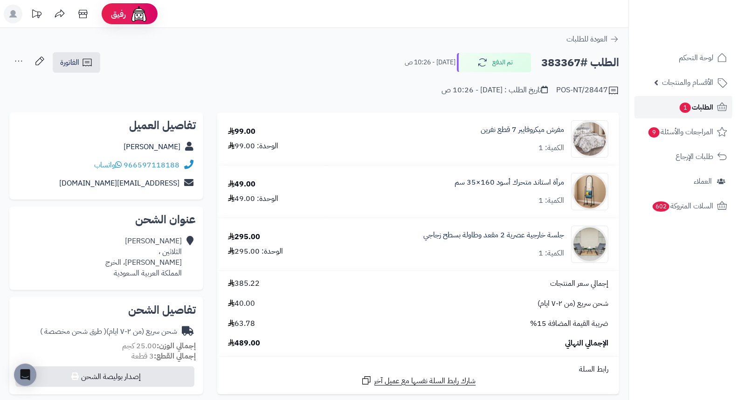
click at [690, 112] on span "الطلبات 1" at bounding box center [696, 107] width 35 height 13
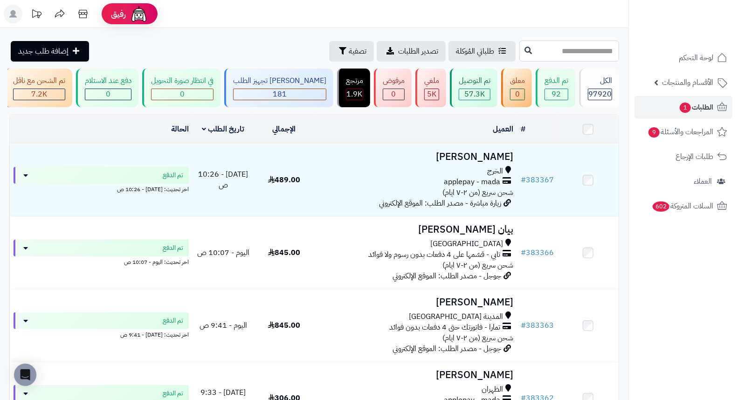
paste input "******"
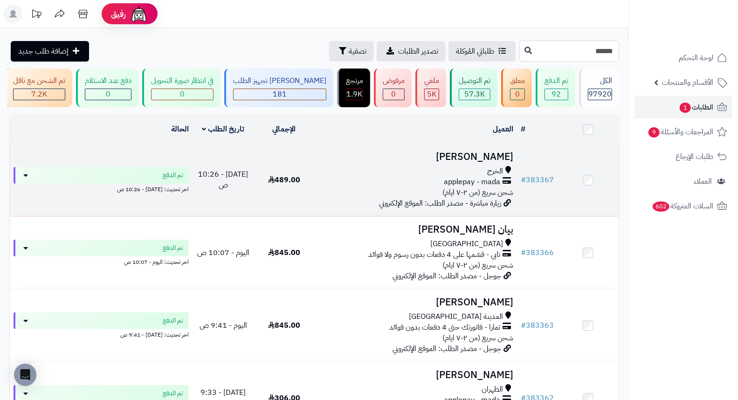
type input "******"
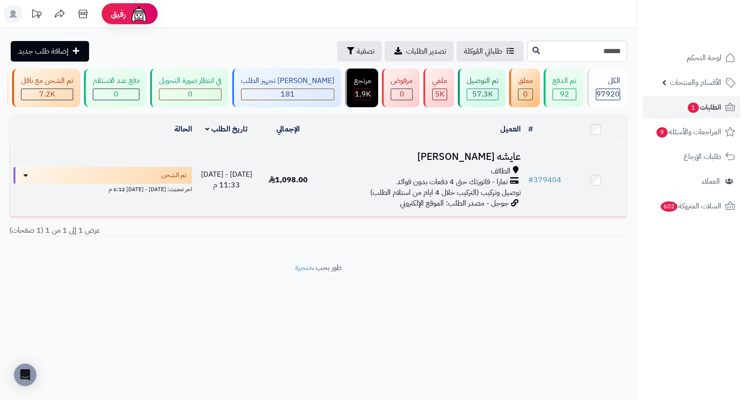
click at [491, 162] on h3 "عايشه [PERSON_NAME]" at bounding box center [422, 157] width 198 height 11
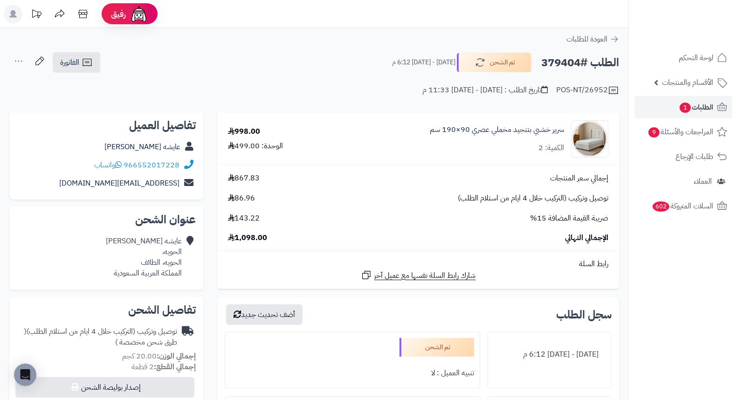
click at [567, 62] on h2 "الطلب #379404" at bounding box center [580, 62] width 78 height 19
copy h2 "379404"
click at [467, 99] on div "**********" at bounding box center [314, 79] width 628 height 54
click at [685, 110] on span "1" at bounding box center [685, 108] width 11 height 10
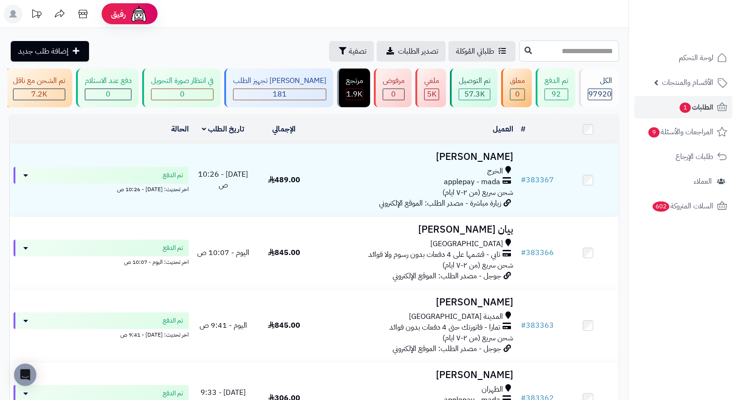
paste input "******"
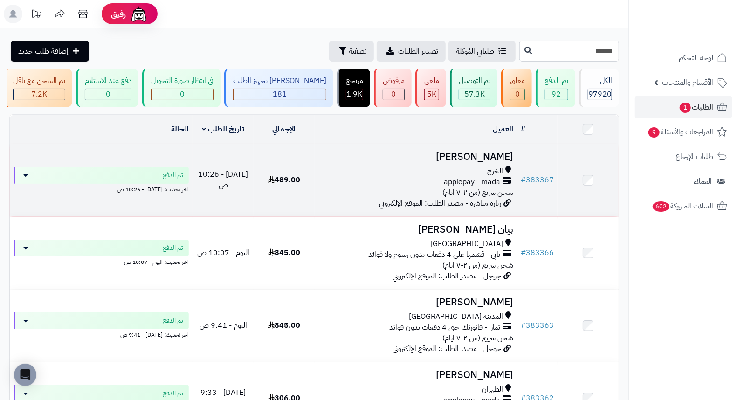
type input "******"
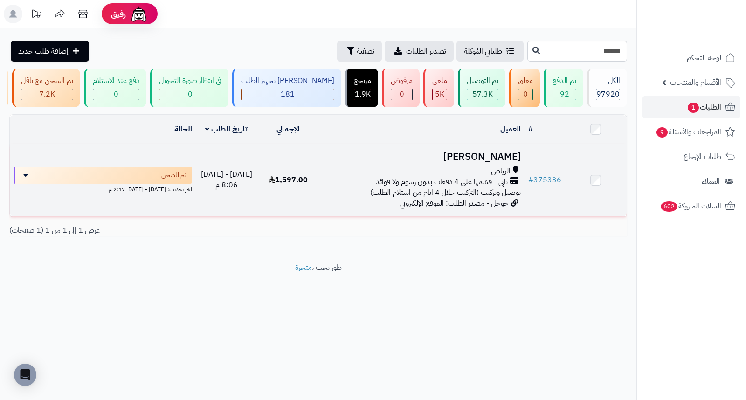
click at [495, 162] on h3 "[PERSON_NAME]" at bounding box center [422, 157] width 198 height 11
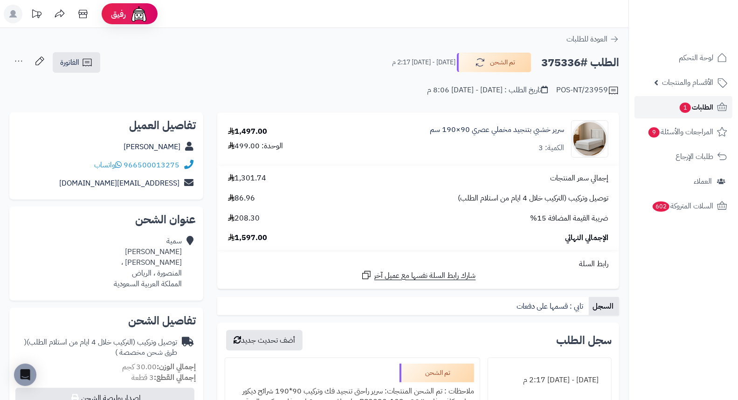
click at [689, 109] on span "1" at bounding box center [685, 108] width 11 height 10
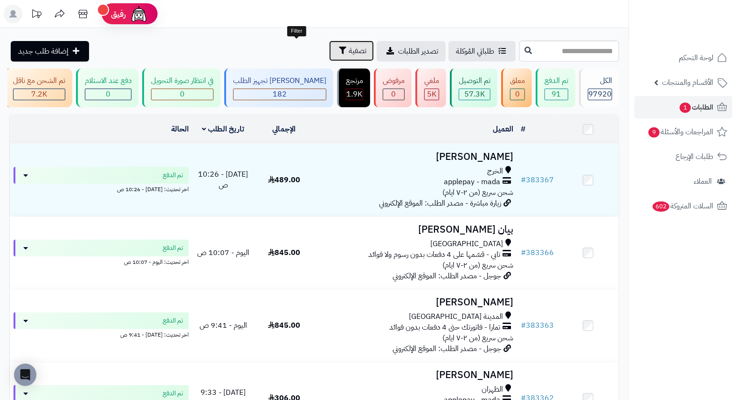
click at [349, 52] on span "تصفية" at bounding box center [358, 50] width 18 height 11
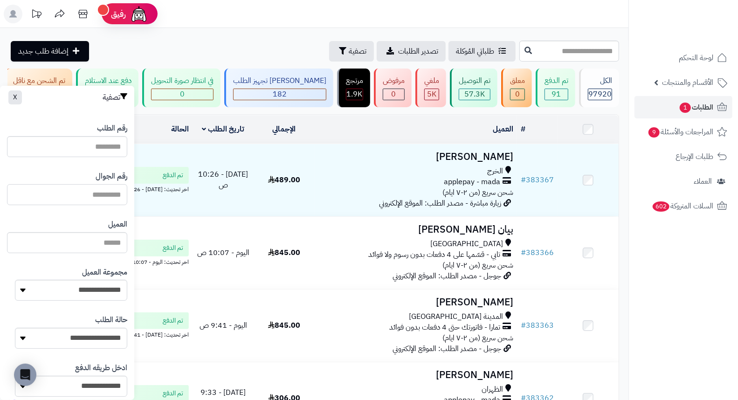
paste input "*********"
type input "*********"
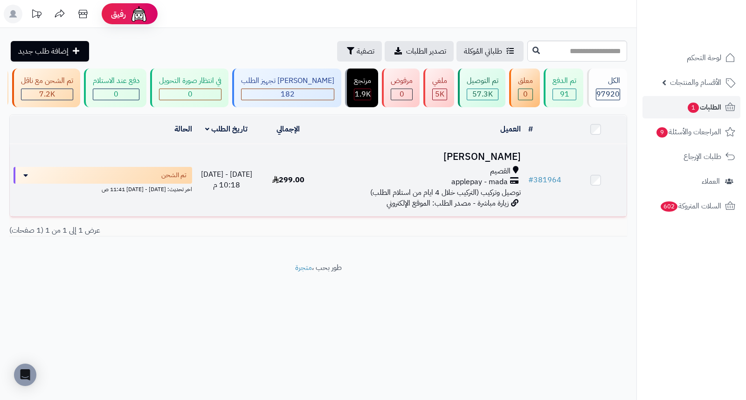
click at [489, 162] on h3 "[PERSON_NAME]" at bounding box center [422, 157] width 198 height 11
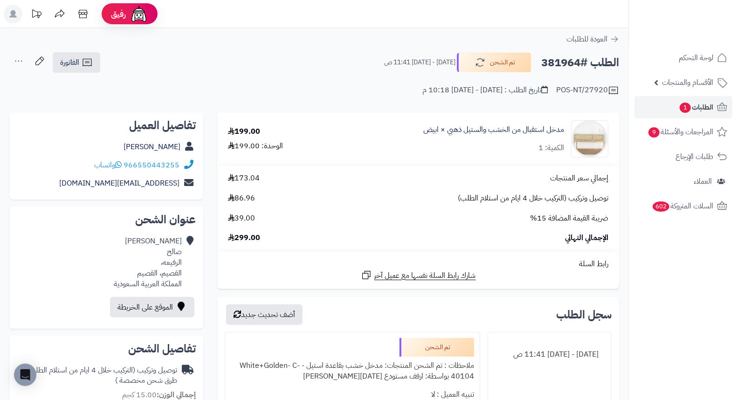
click at [557, 66] on h2 "الطلب #381964" at bounding box center [580, 62] width 78 height 19
copy h2 "381964"
click at [345, 85] on div "POS-NT/27920 تاريخ الطلب : [DATE] - [DATE] 10:18 م" at bounding box center [314, 85] width 610 height 22
drag, startPoint x: 341, startPoint y: 55, endPoint x: 332, endPoint y: 67, distance: 15.7
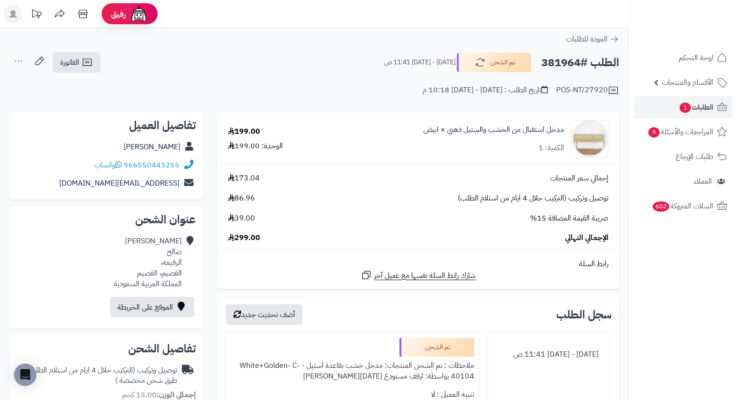
click at [332, 67] on div "الطلب #381964 تم الشحن [DATE] - [DATE] 11:41 ص الفاتورة طباعة الفاتورة إرسال ال…" at bounding box center [314, 63] width 610 height 22
